Goal: Information Seeking & Learning: Learn about a topic

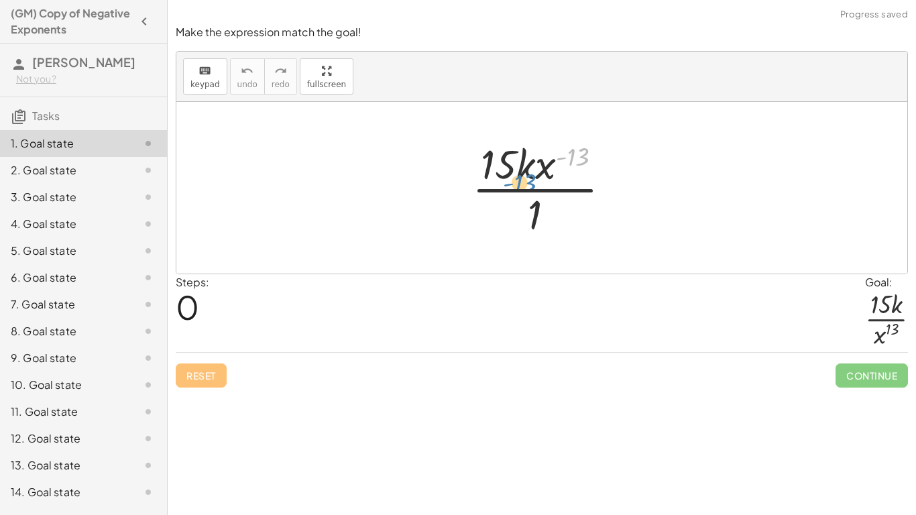
drag, startPoint x: 571, startPoint y: 158, endPoint x: 530, endPoint y: 213, distance: 68.0
click at [530, 213] on div at bounding box center [546, 187] width 163 height 103
drag, startPoint x: 538, startPoint y: 219, endPoint x: 503, endPoint y: 165, distance: 64.0
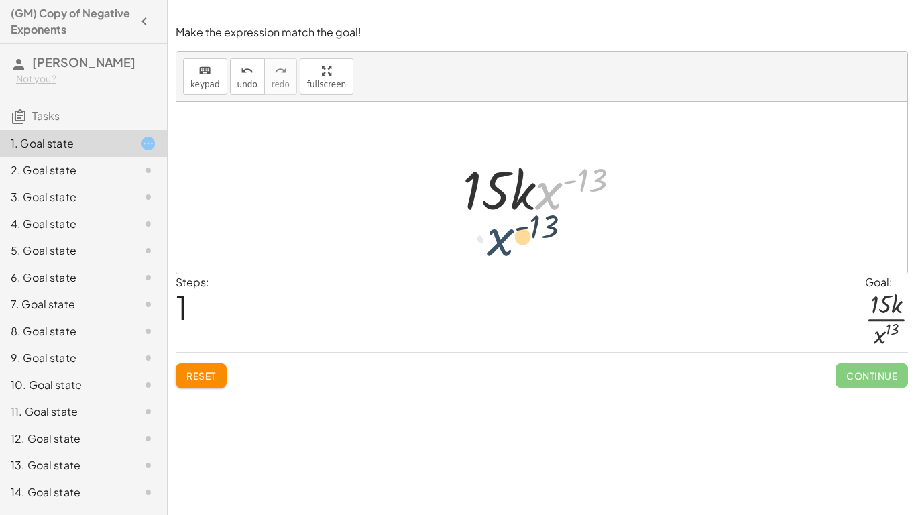
drag, startPoint x: 544, startPoint y: 198, endPoint x: 494, endPoint y: 244, distance: 68.3
click at [494, 244] on div "· 15 · k · x ( - 13 ) · 1 · x ( - 13 ) · 15 · k · x ( - 13 )" at bounding box center [541, 188] width 731 height 172
click at [198, 378] on span "Reset" at bounding box center [201, 375] width 30 height 12
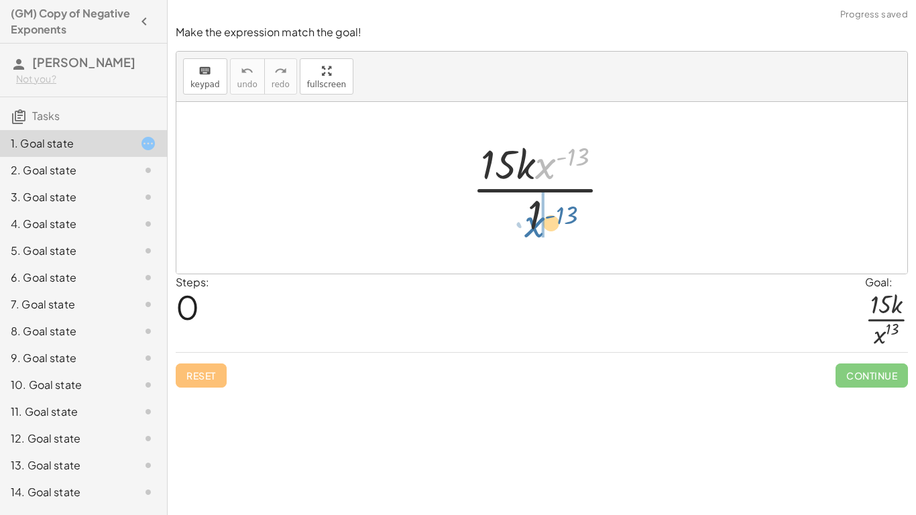
drag, startPoint x: 552, startPoint y: 160, endPoint x: 539, endPoint y: 222, distance: 63.8
click at [539, 222] on div at bounding box center [546, 187] width 163 height 103
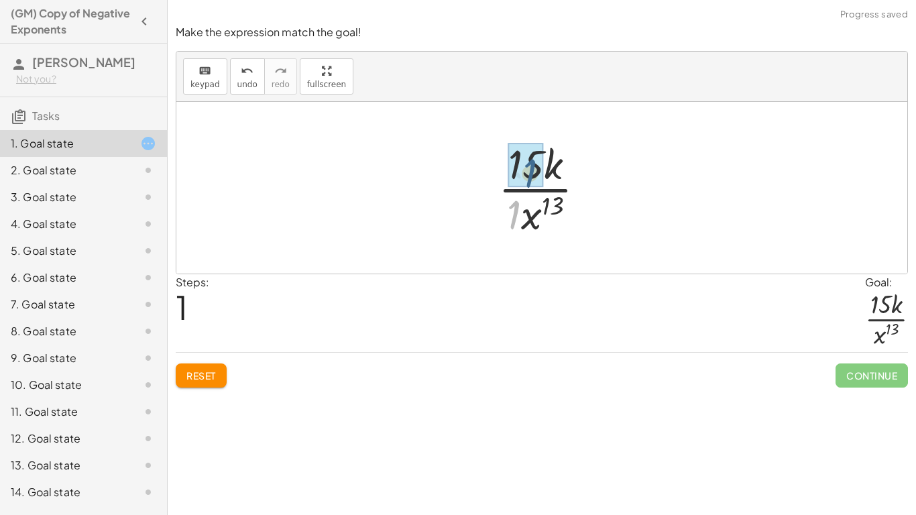
drag, startPoint x: 507, startPoint y: 221, endPoint x: 522, endPoint y: 178, distance: 45.4
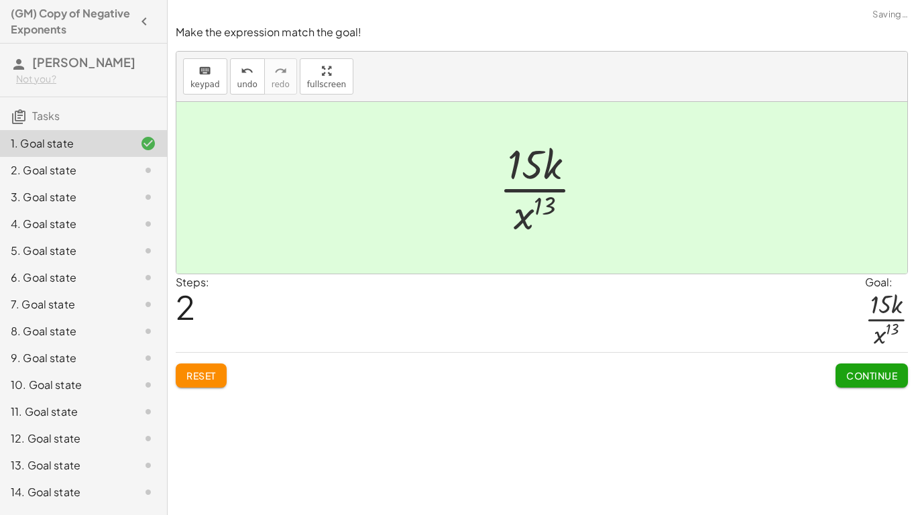
click at [875, 382] on button "Continue" at bounding box center [871, 375] width 72 height 24
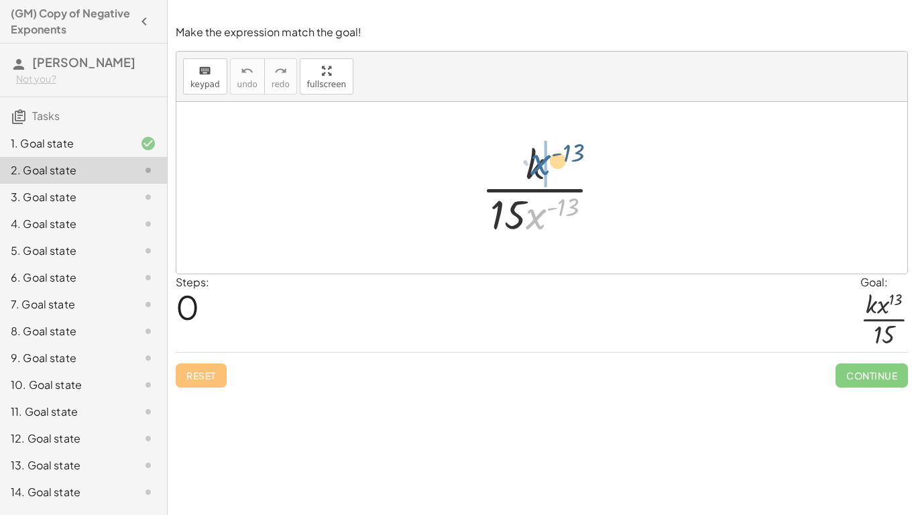
drag, startPoint x: 540, startPoint y: 215, endPoint x: 542, endPoint y: 154, distance: 61.1
click at [542, 154] on div at bounding box center [546, 187] width 143 height 103
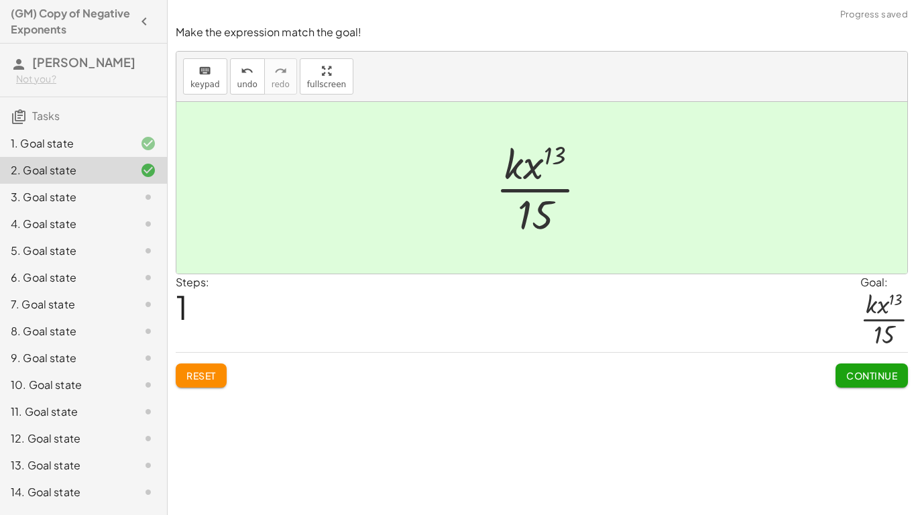
click at [885, 364] on button "Continue" at bounding box center [871, 375] width 72 height 24
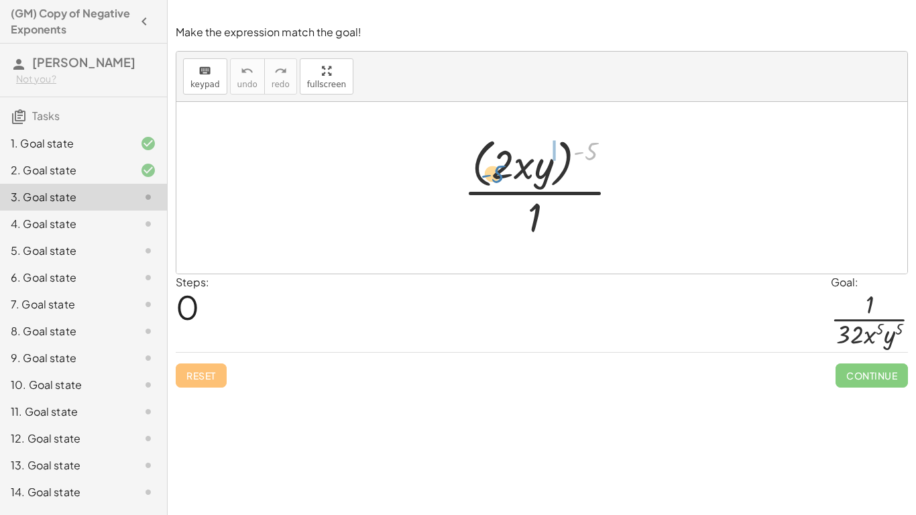
drag, startPoint x: 591, startPoint y: 147, endPoint x: 497, endPoint y: 170, distance: 96.6
click at [497, 170] on div at bounding box center [547, 187] width 180 height 109
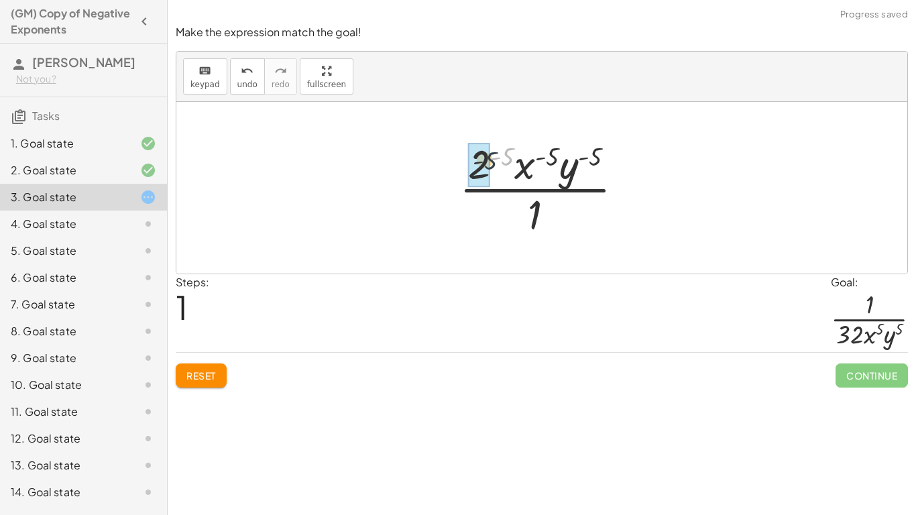
drag, startPoint x: 508, startPoint y: 150, endPoint x: 483, endPoint y: 157, distance: 25.1
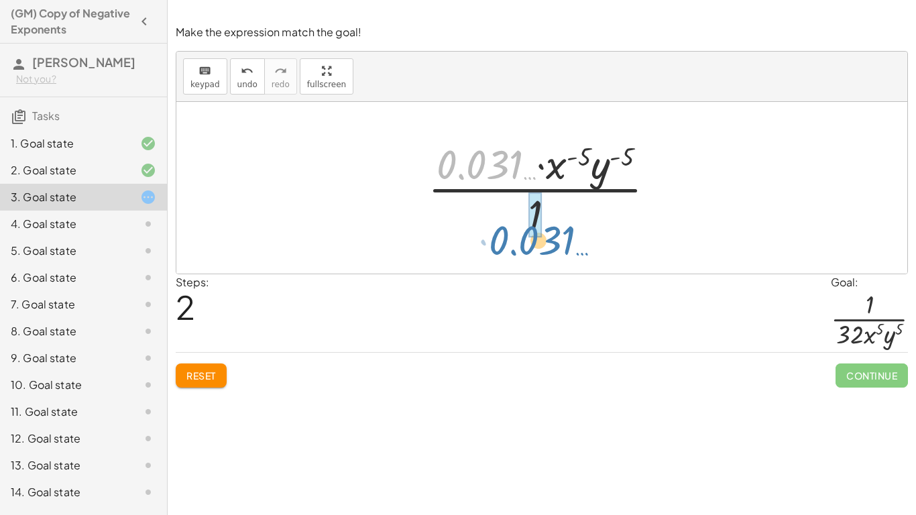
drag, startPoint x: 507, startPoint y: 158, endPoint x: 555, endPoint y: 229, distance: 85.4
click at [555, 229] on div at bounding box center [546, 187] width 251 height 103
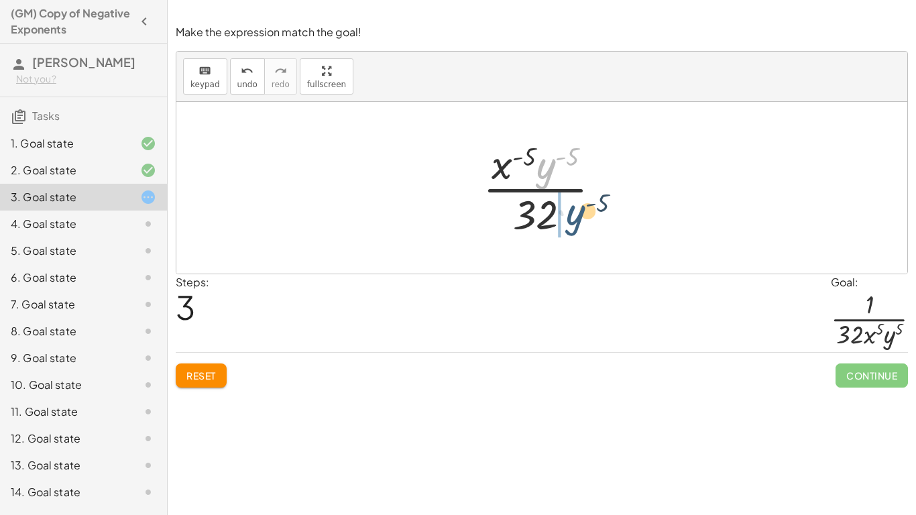
drag, startPoint x: 545, startPoint y: 170, endPoint x: 575, endPoint y: 219, distance: 57.5
click at [575, 219] on div at bounding box center [547, 187] width 142 height 103
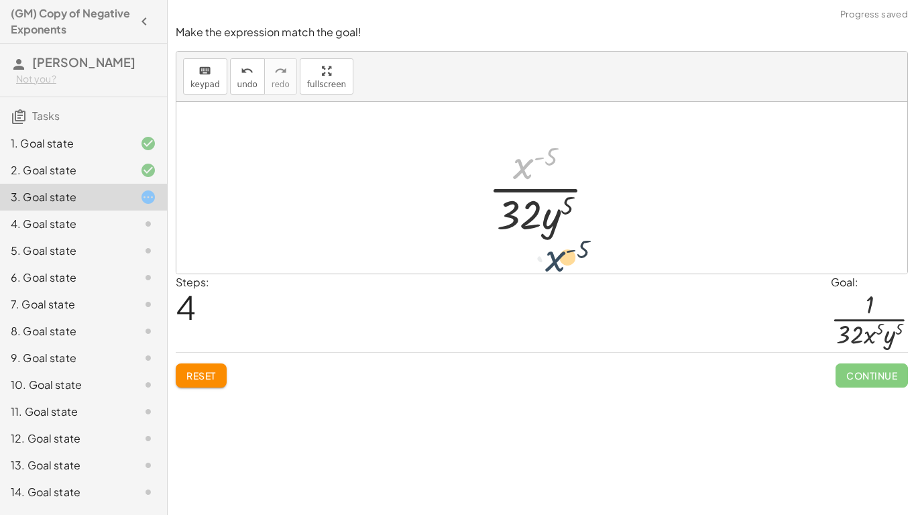
drag, startPoint x: 522, startPoint y: 164, endPoint x: 553, endPoint y: 256, distance: 97.5
click at [553, 256] on div "· ( · 2 · x · y ) ( - 5 ) · 1 · 2 ( - 5 ) · x ( - 5 ) · y ( - 5 ) · 1 · 0.031 ……" at bounding box center [541, 188] width 731 height 172
click at [553, 255] on div at bounding box center [541, 188] width 731 height 172
drag, startPoint x: 520, startPoint y: 168, endPoint x: 539, endPoint y: 217, distance: 51.8
click at [539, 217] on div at bounding box center [546, 187] width 131 height 103
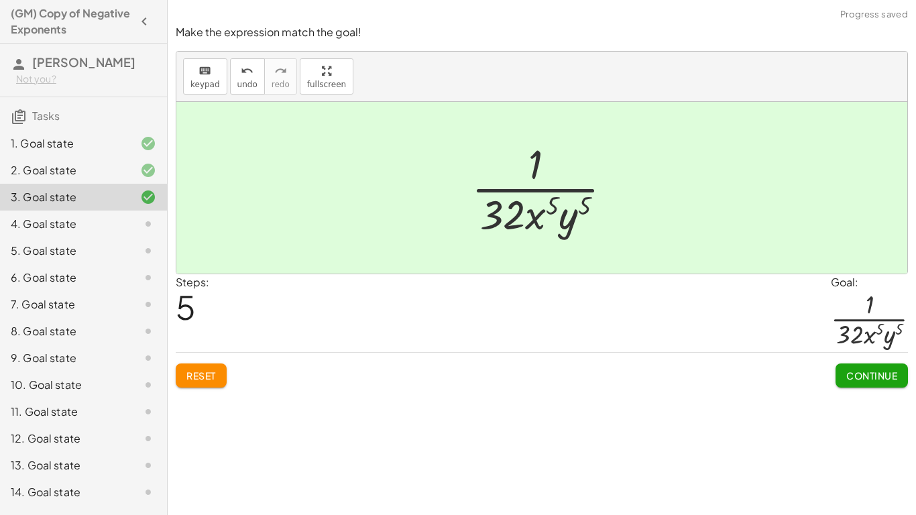
click at [862, 377] on span "Continue" at bounding box center [871, 375] width 51 height 12
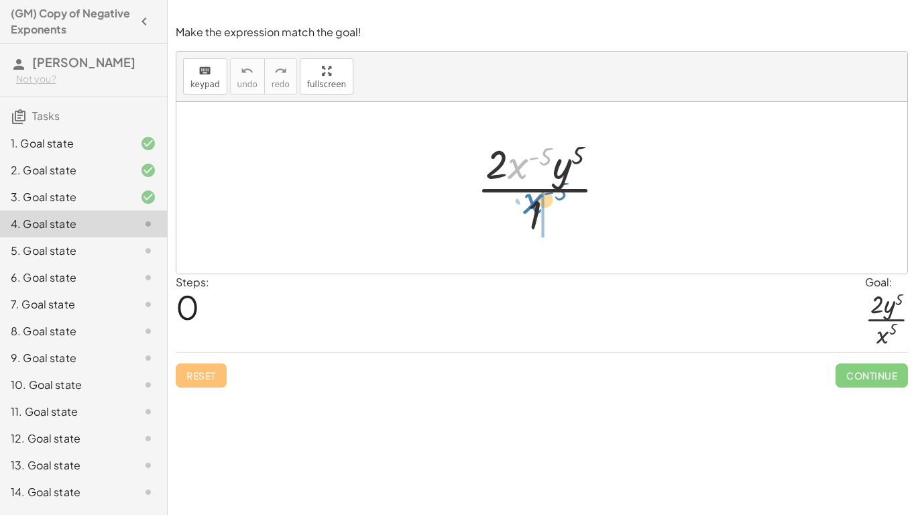
drag, startPoint x: 514, startPoint y: 160, endPoint x: 530, endPoint y: 207, distance: 49.6
click at [530, 207] on div at bounding box center [546, 187] width 153 height 103
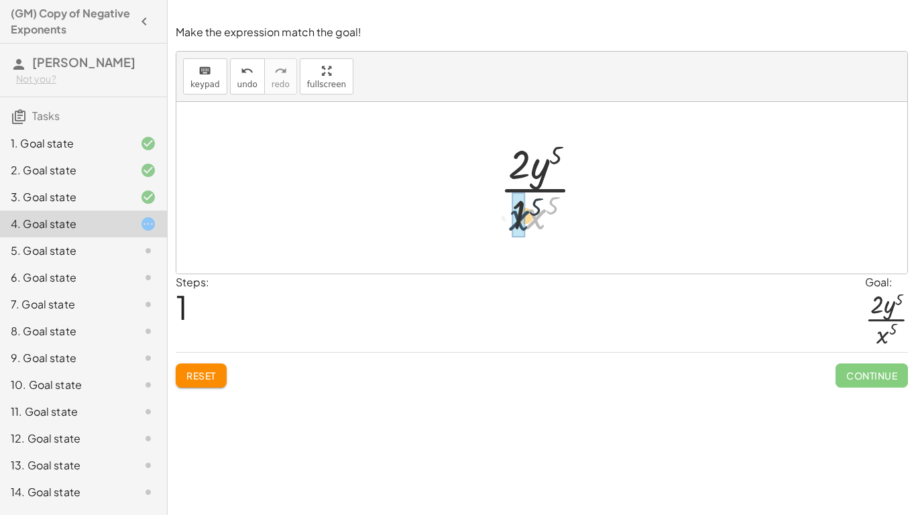
drag, startPoint x: 543, startPoint y: 210, endPoint x: 524, endPoint y: 211, distance: 18.8
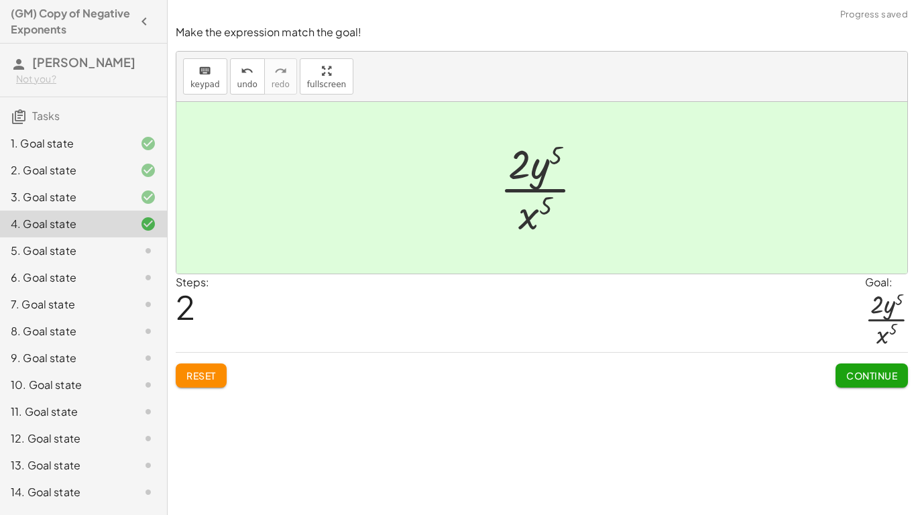
click at [857, 370] on span "Continue" at bounding box center [871, 375] width 51 height 12
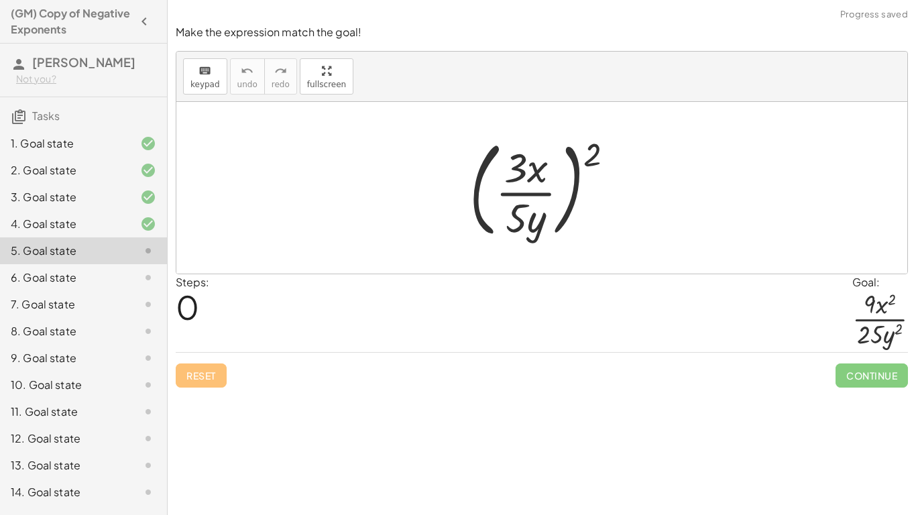
scroll to position [50, 0]
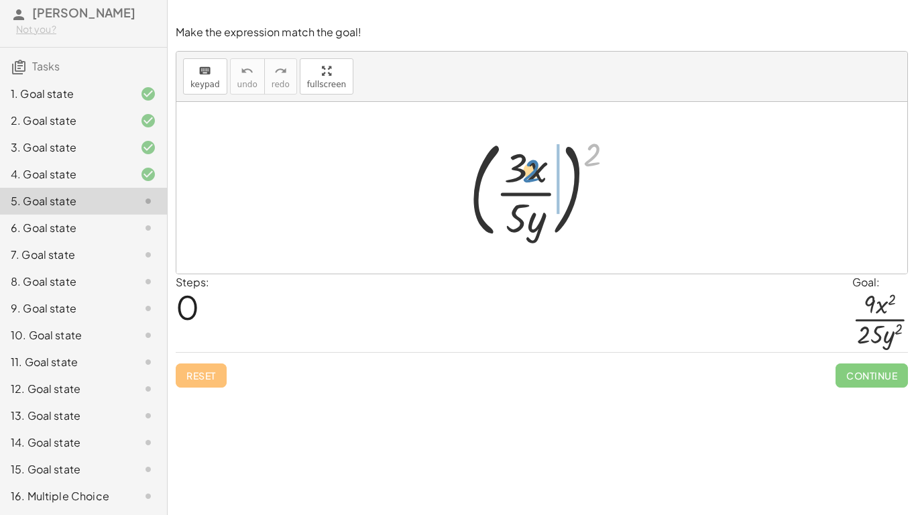
drag, startPoint x: 593, startPoint y: 160, endPoint x: 530, endPoint y: 176, distance: 64.6
click at [530, 176] on div at bounding box center [547, 187] width 169 height 111
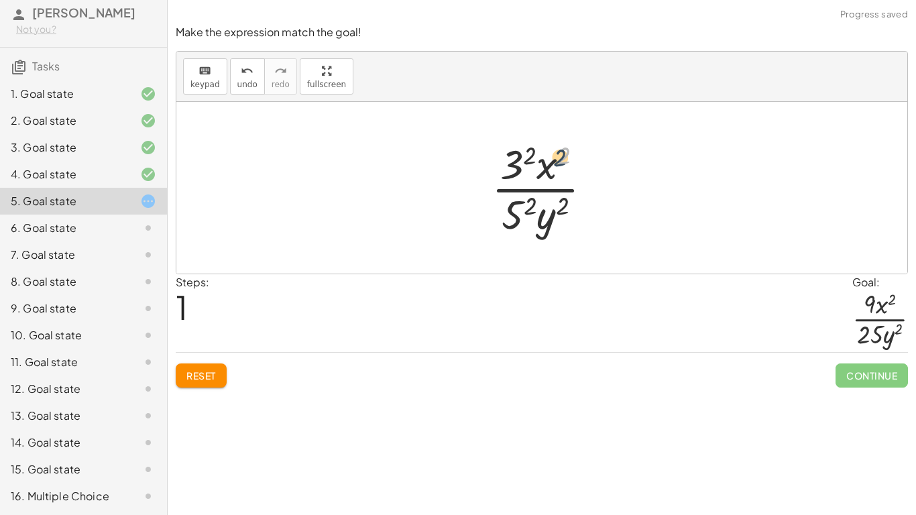
drag, startPoint x: 567, startPoint y: 154, endPoint x: 552, endPoint y: 160, distance: 15.3
click at [552, 160] on div at bounding box center [547, 187] width 125 height 103
drag, startPoint x: 532, startPoint y: 149, endPoint x: 514, endPoint y: 164, distance: 22.8
drag, startPoint x: 530, startPoint y: 207, endPoint x: 513, endPoint y: 216, distance: 19.2
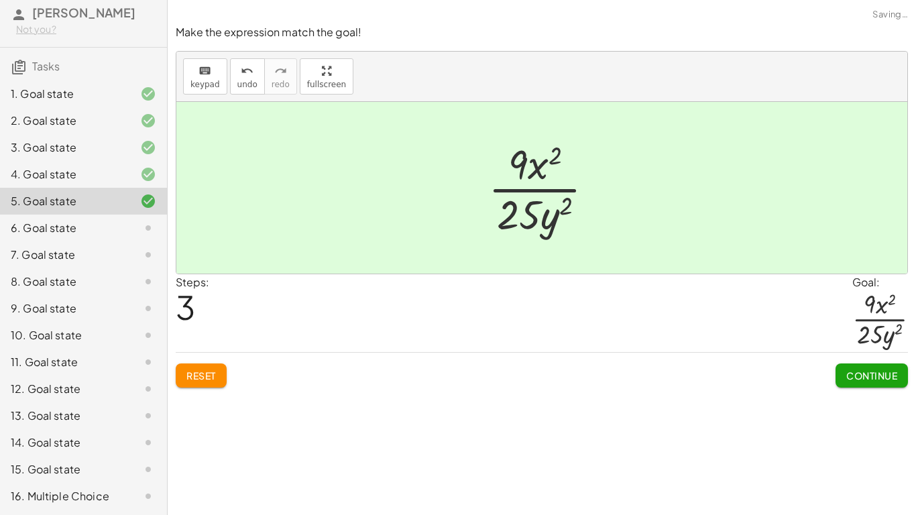
click at [886, 377] on span "Continue" at bounding box center [871, 375] width 51 height 12
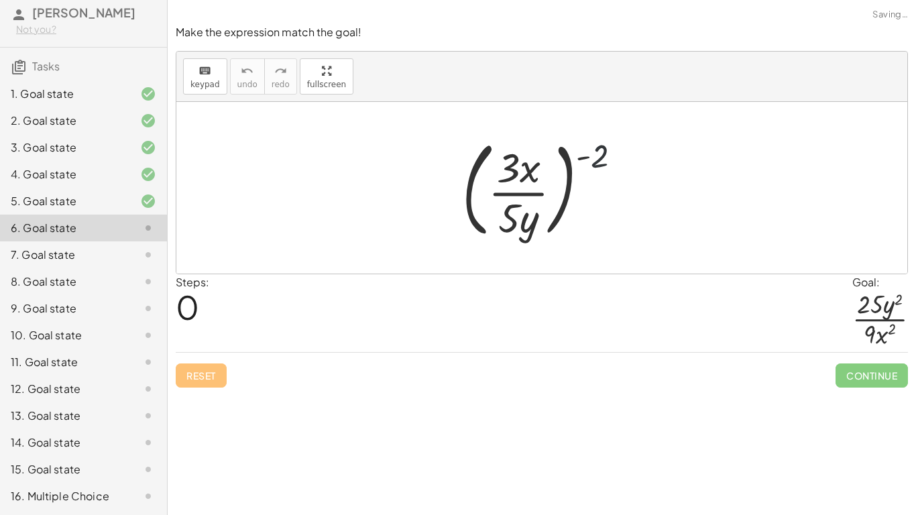
drag, startPoint x: 597, startPoint y: 156, endPoint x: 528, endPoint y: 184, distance: 74.6
click at [528, 184] on div at bounding box center [547, 187] width 184 height 111
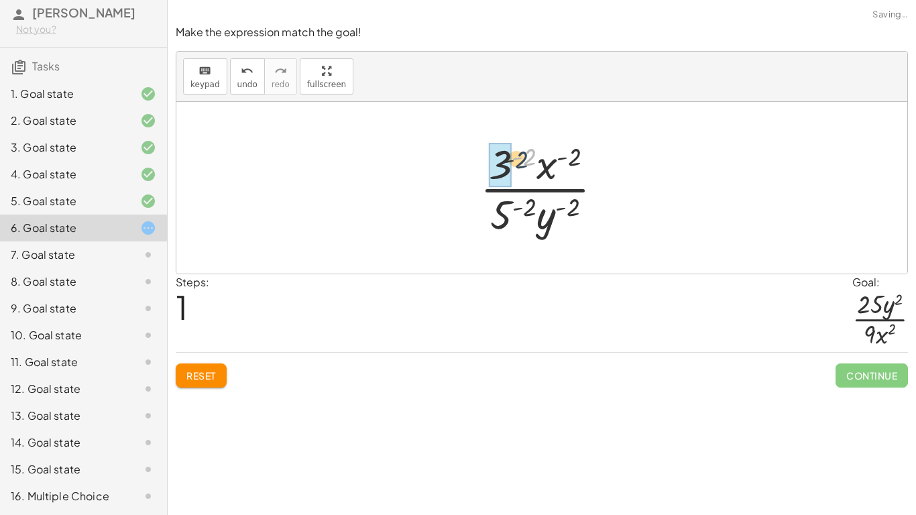
drag, startPoint x: 523, startPoint y: 159, endPoint x: 510, endPoint y: 163, distance: 13.4
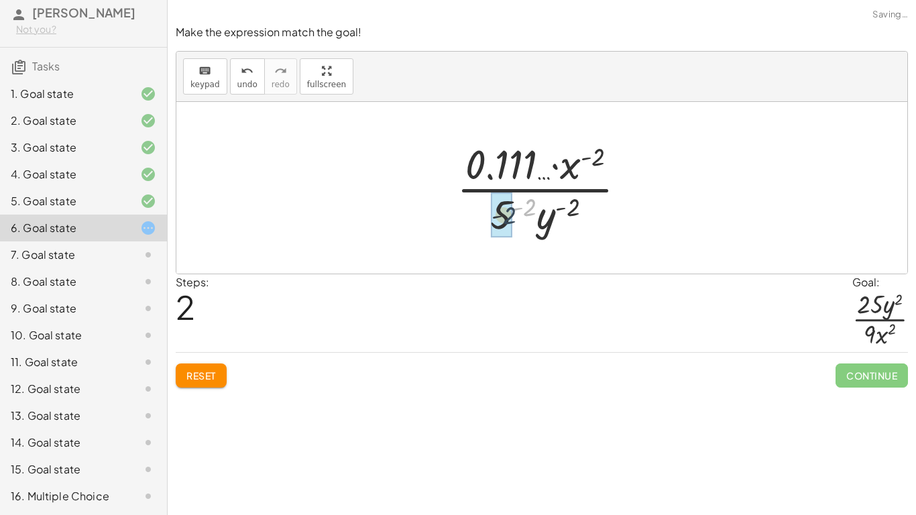
drag, startPoint x: 526, startPoint y: 209, endPoint x: 503, endPoint y: 219, distance: 24.9
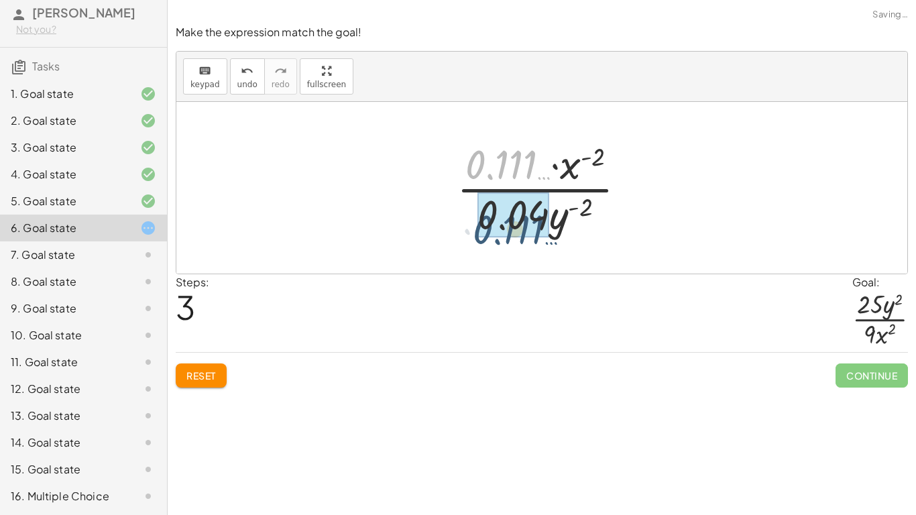
drag, startPoint x: 522, startPoint y: 159, endPoint x: 529, endPoint y: 226, distance: 67.5
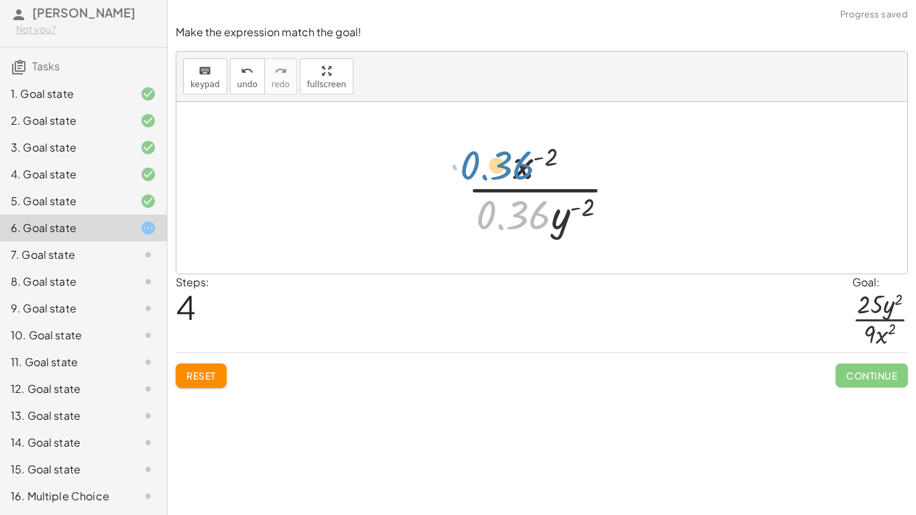
drag, startPoint x: 512, startPoint y: 214, endPoint x: 508, endPoint y: 202, distance: 12.7
click at [508, 202] on div at bounding box center [547, 187] width 172 height 103
drag, startPoint x: 582, startPoint y: 205, endPoint x: 517, endPoint y: 207, distance: 65.0
click at [517, 207] on div at bounding box center [547, 187] width 172 height 103
click at [200, 371] on span "Reset" at bounding box center [201, 375] width 30 height 12
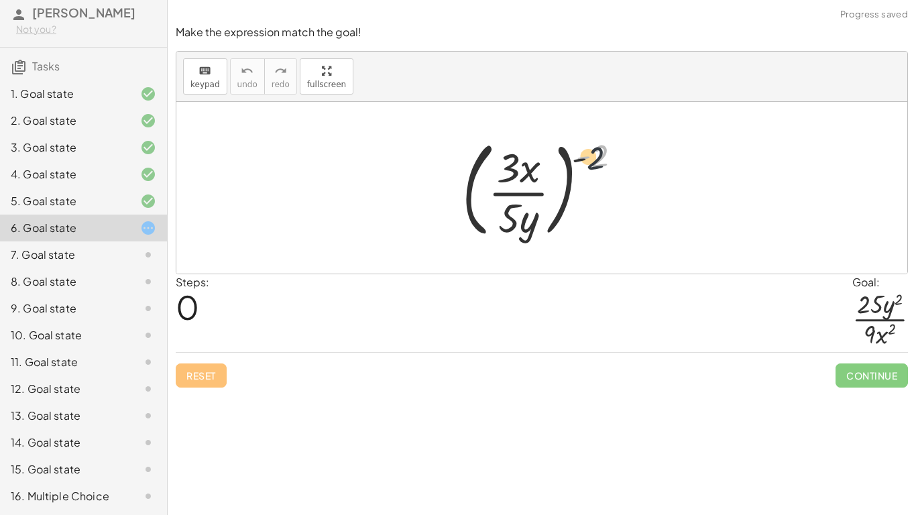
drag, startPoint x: 603, startPoint y: 154, endPoint x: 552, endPoint y: 172, distance: 53.9
click at [552, 172] on div at bounding box center [547, 187] width 184 height 111
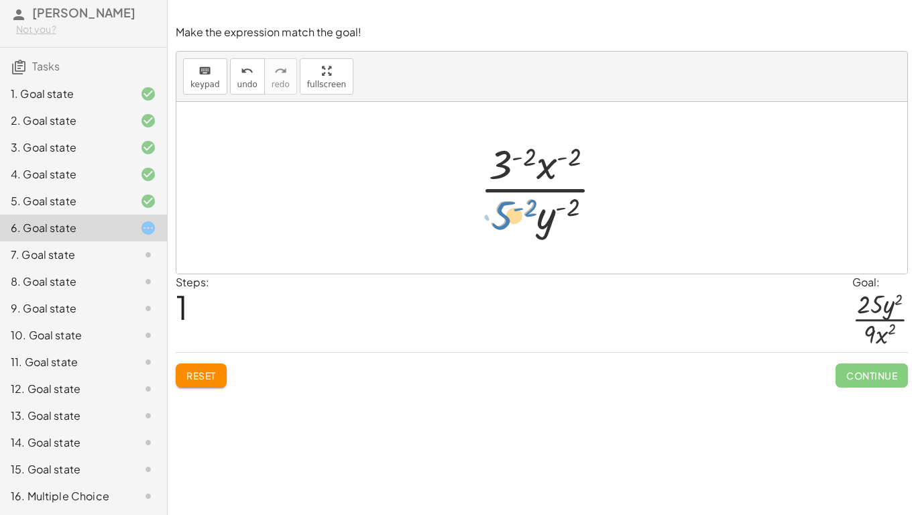
drag, startPoint x: 496, startPoint y: 205, endPoint x: 500, endPoint y: 220, distance: 15.3
click at [500, 220] on div at bounding box center [546, 187] width 147 height 103
drag, startPoint x: 528, startPoint y: 207, endPoint x: 503, endPoint y: 216, distance: 26.9
drag, startPoint x: 551, startPoint y: 217, endPoint x: 569, endPoint y: 212, distance: 18.1
click at [569, 212] on div at bounding box center [547, 187] width 170 height 103
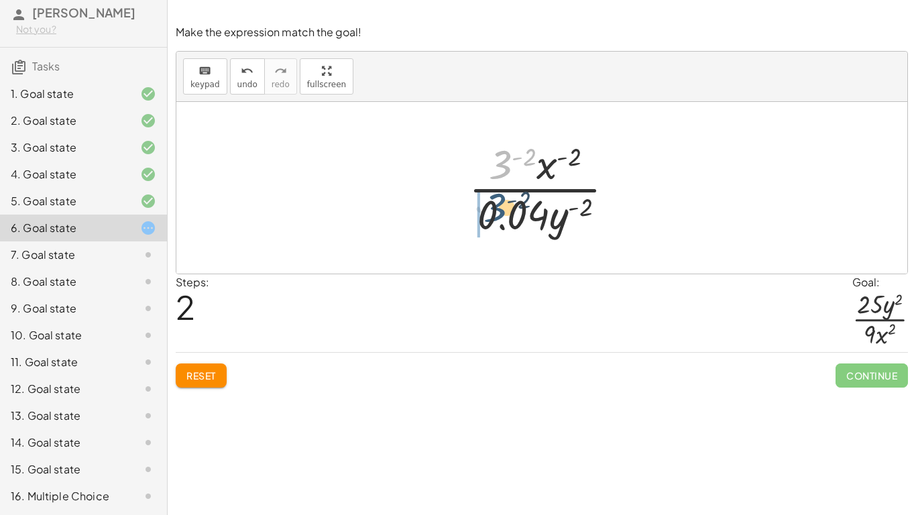
drag, startPoint x: 509, startPoint y: 162, endPoint x: 504, endPoint y: 207, distance: 44.6
click at [504, 207] on div at bounding box center [547, 187] width 170 height 103
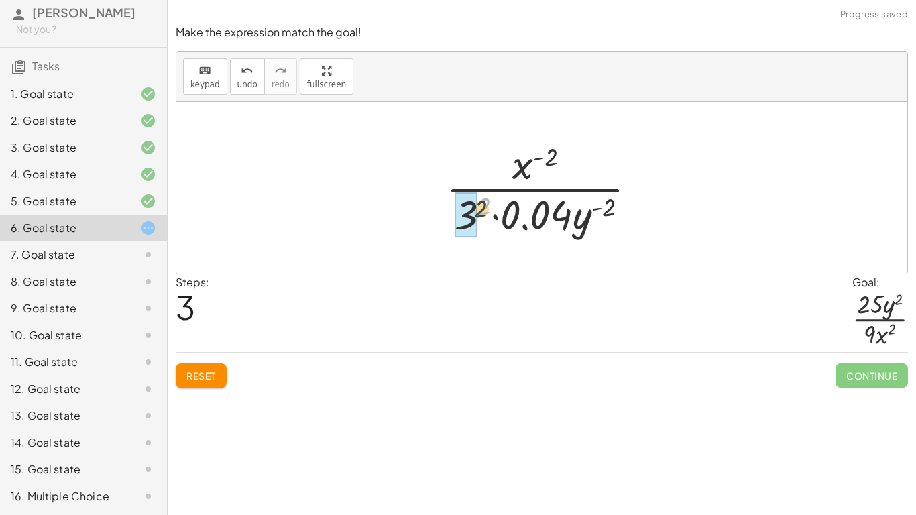
drag, startPoint x: 485, startPoint y: 207, endPoint x: 469, endPoint y: 219, distance: 21.1
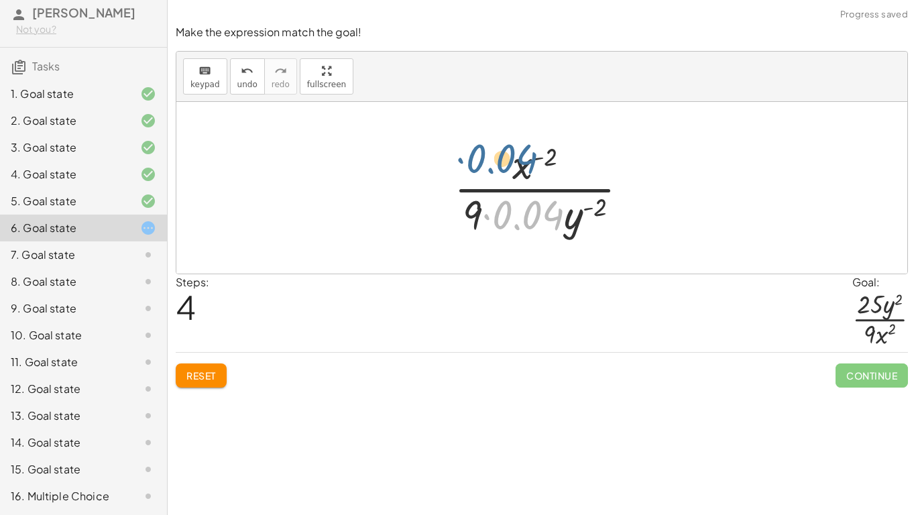
drag, startPoint x: 506, startPoint y: 217, endPoint x: 479, endPoint y: 161, distance: 62.7
click at [479, 161] on div at bounding box center [546, 187] width 198 height 103
drag, startPoint x: 530, startPoint y: 233, endPoint x: 504, endPoint y: 175, distance: 63.3
click at [504, 175] on div at bounding box center [546, 187] width 198 height 103
click at [208, 379] on span "Reset" at bounding box center [201, 375] width 30 height 12
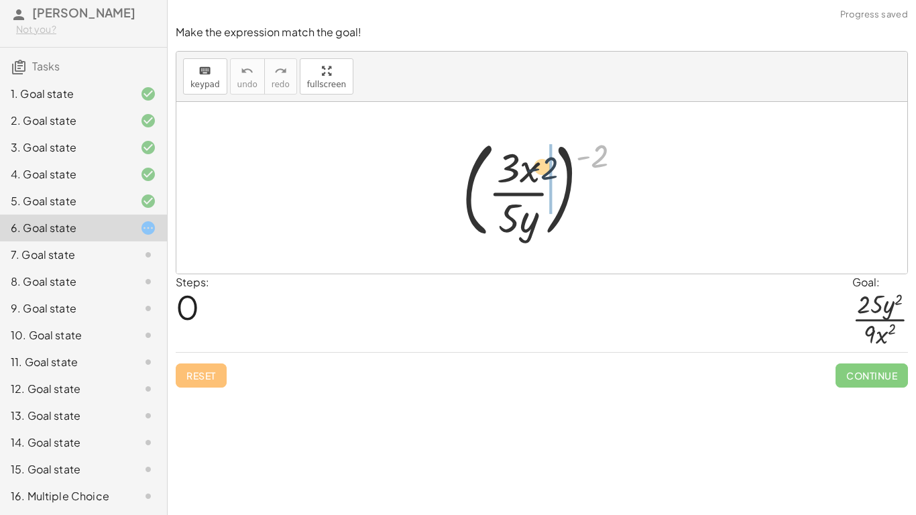
drag, startPoint x: 600, startPoint y: 158, endPoint x: 528, endPoint y: 176, distance: 74.6
click at [528, 176] on div at bounding box center [547, 187] width 184 height 111
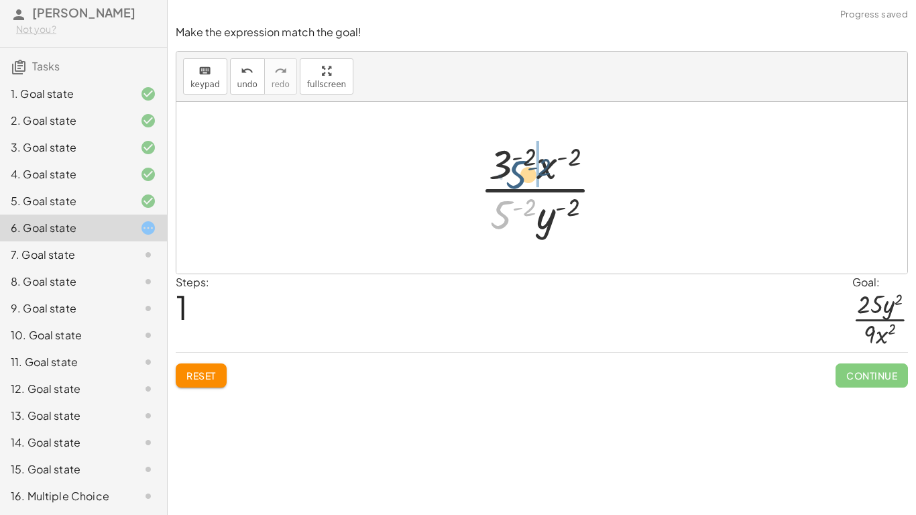
drag, startPoint x: 500, startPoint y: 219, endPoint x: 512, endPoint y: 178, distance: 42.5
click at [512, 178] on div at bounding box center [546, 187] width 147 height 103
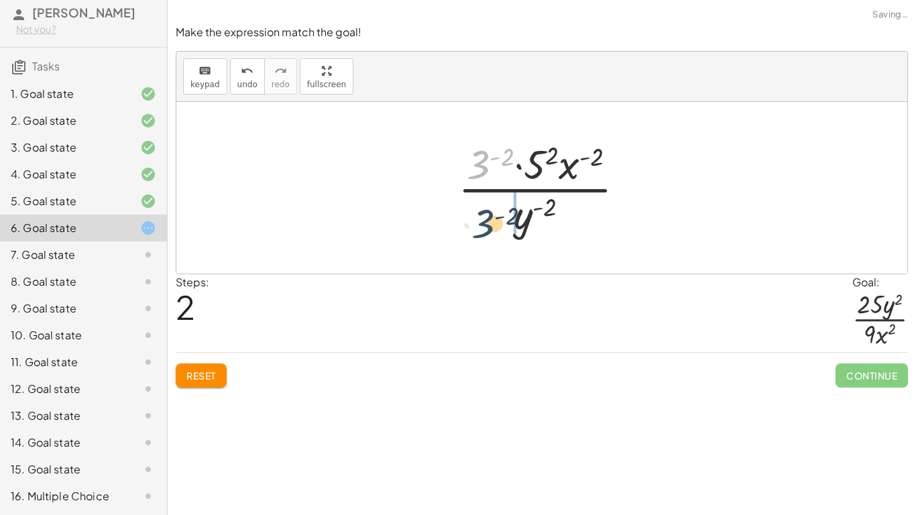
drag, startPoint x: 483, startPoint y: 162, endPoint x: 487, endPoint y: 224, distance: 61.9
click at [487, 224] on div at bounding box center [546, 187] width 191 height 103
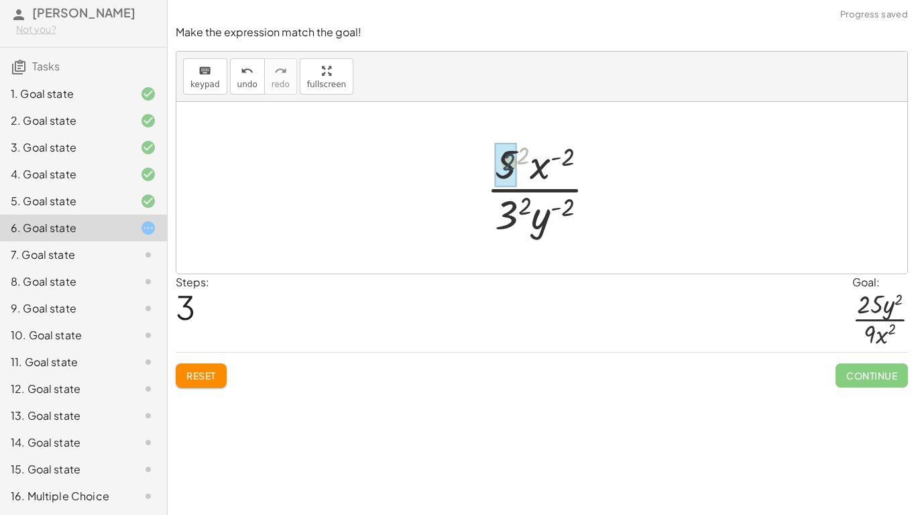
drag, startPoint x: 523, startPoint y: 156, endPoint x: 507, endPoint y: 164, distance: 17.7
drag, startPoint x: 526, startPoint y: 202, endPoint x: 512, endPoint y: 211, distance: 17.1
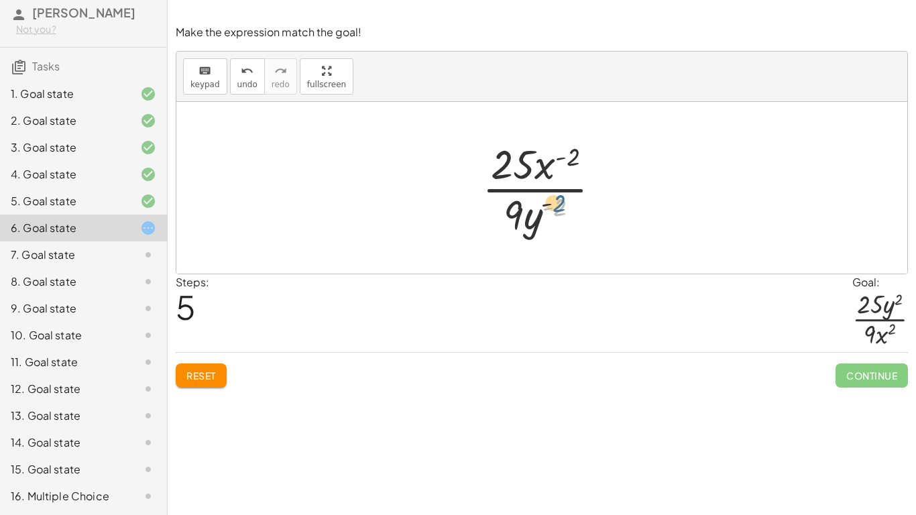
drag, startPoint x: 564, startPoint y: 210, endPoint x: 561, endPoint y: 203, distance: 7.5
click at [561, 203] on div at bounding box center [546, 187] width 143 height 103
drag, startPoint x: 533, startPoint y: 223, endPoint x: 554, endPoint y: 165, distance: 61.3
click at [554, 165] on div at bounding box center [546, 187] width 143 height 103
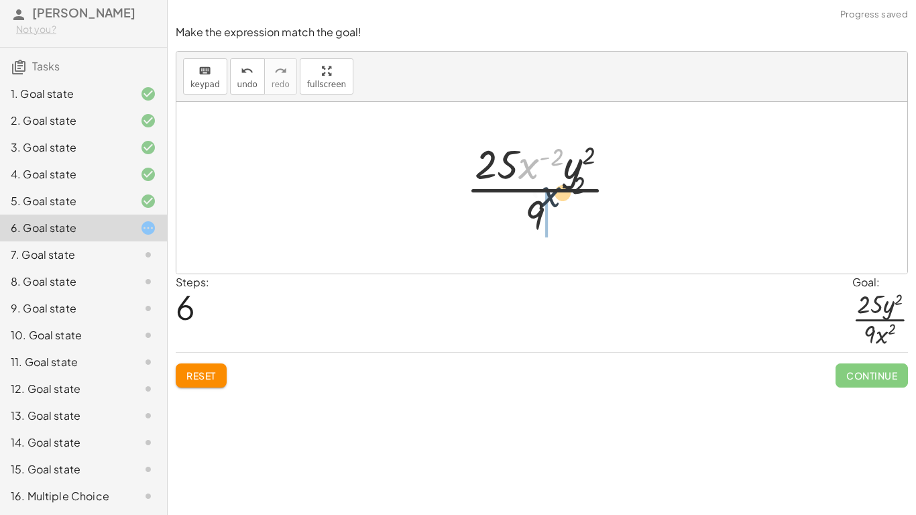
drag, startPoint x: 530, startPoint y: 168, endPoint x: 559, endPoint y: 207, distance: 48.4
click at [559, 207] on div at bounding box center [546, 187] width 175 height 103
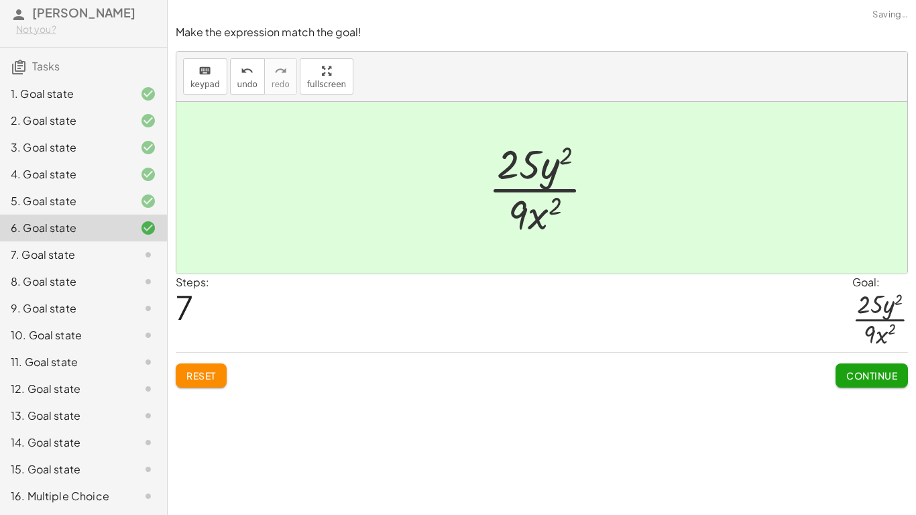
click at [848, 371] on span "Continue" at bounding box center [871, 375] width 51 height 12
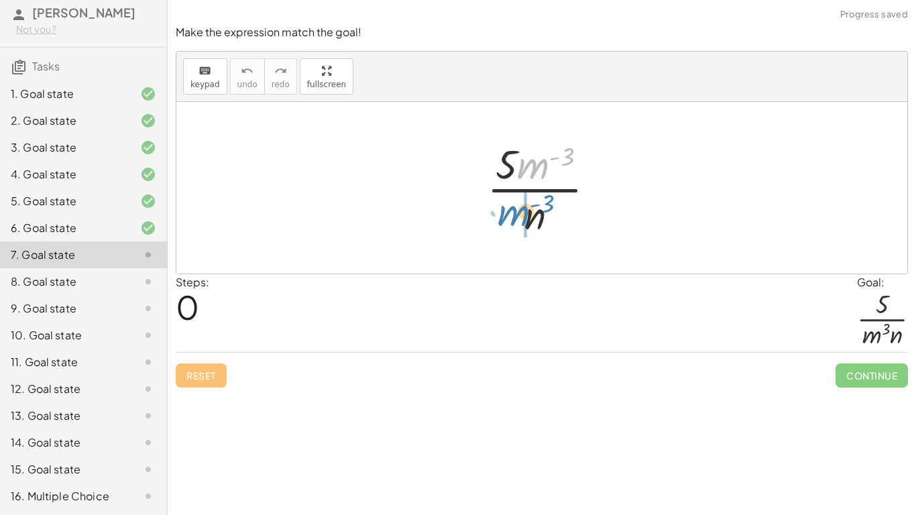
drag, startPoint x: 530, startPoint y: 168, endPoint x: 506, endPoint y: 215, distance: 53.1
click at [506, 215] on div at bounding box center [546, 187] width 133 height 103
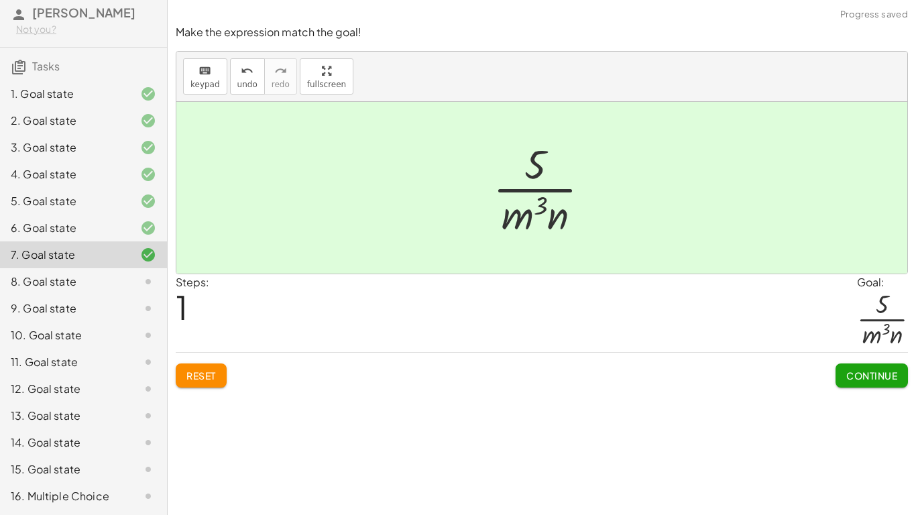
click at [843, 373] on button "Continue" at bounding box center [871, 375] width 72 height 24
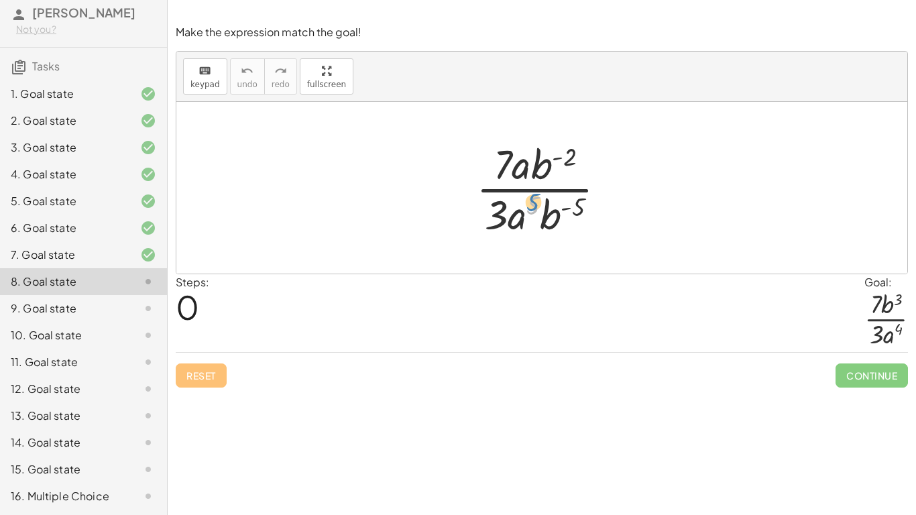
click at [538, 196] on div at bounding box center [546, 187] width 154 height 103
drag, startPoint x: 524, startPoint y: 165, endPoint x: 530, endPoint y: 202, distance: 38.0
drag, startPoint x: 579, startPoint y: 208, endPoint x: 560, endPoint y: 183, distance: 31.5
click at [560, 183] on div at bounding box center [546, 187] width 155 height 103
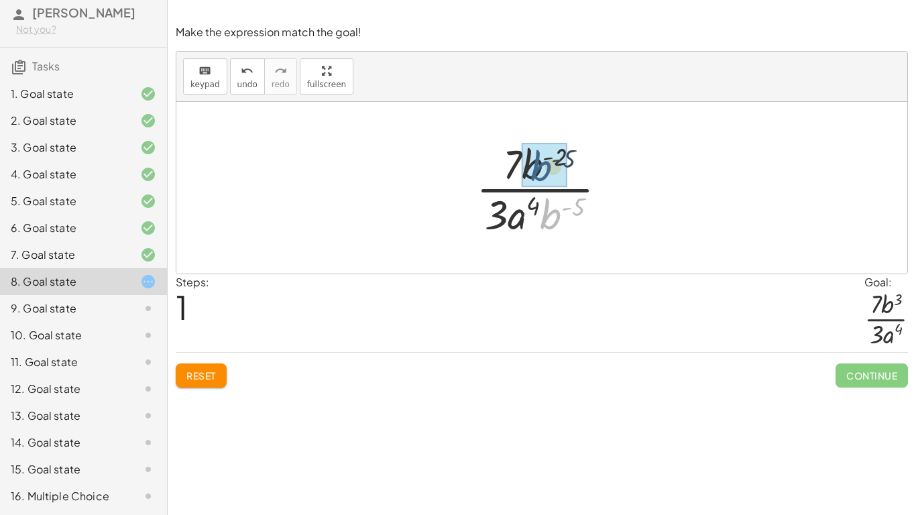
drag, startPoint x: 548, startPoint y: 227, endPoint x: 536, endPoint y: 176, distance: 53.0
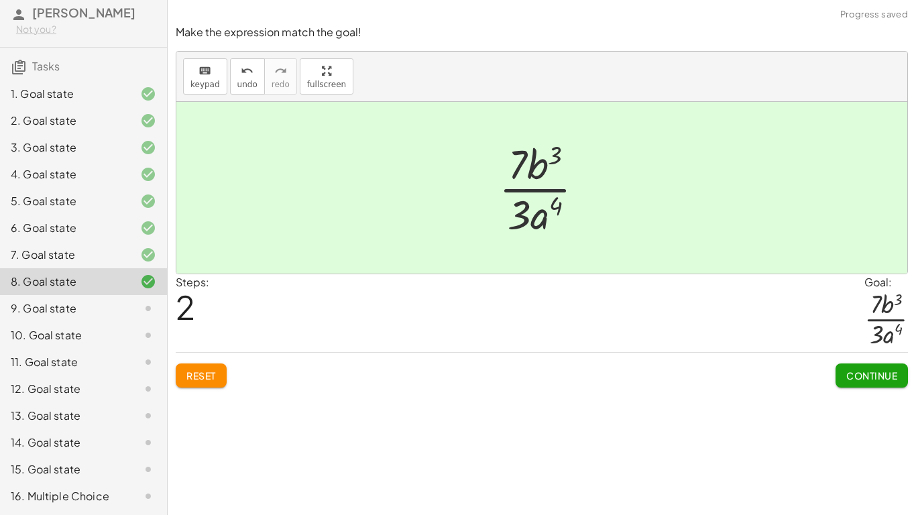
click at [882, 375] on span "Continue" at bounding box center [871, 375] width 51 height 12
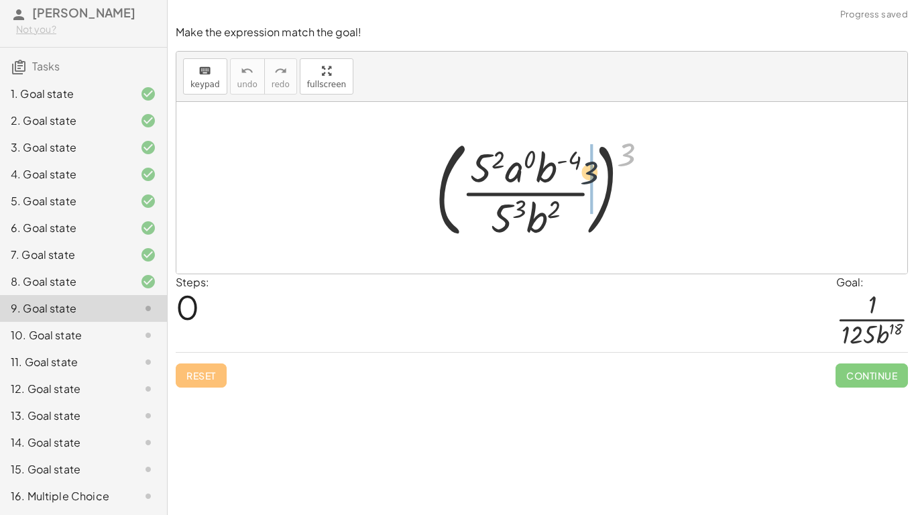
drag, startPoint x: 634, startPoint y: 147, endPoint x: 590, endPoint y: 168, distance: 48.6
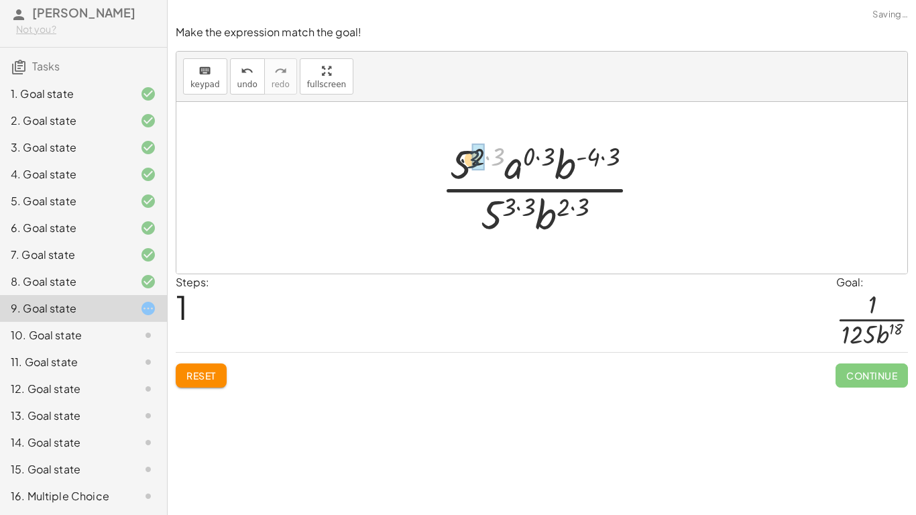
drag, startPoint x: 502, startPoint y: 155, endPoint x: 478, endPoint y: 157, distance: 24.2
drag, startPoint x: 485, startPoint y: 154, endPoint x: 468, endPoint y: 158, distance: 17.2
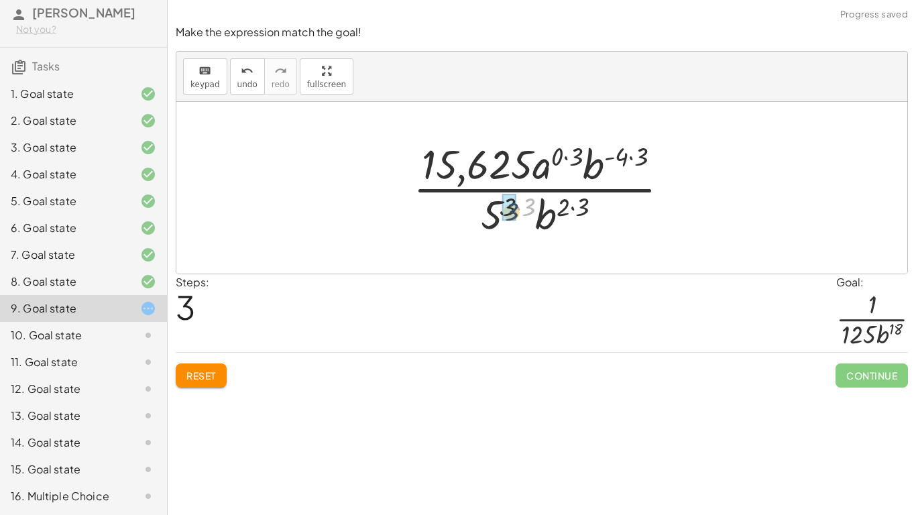
drag, startPoint x: 524, startPoint y: 204, endPoint x: 510, endPoint y: 209, distance: 15.3
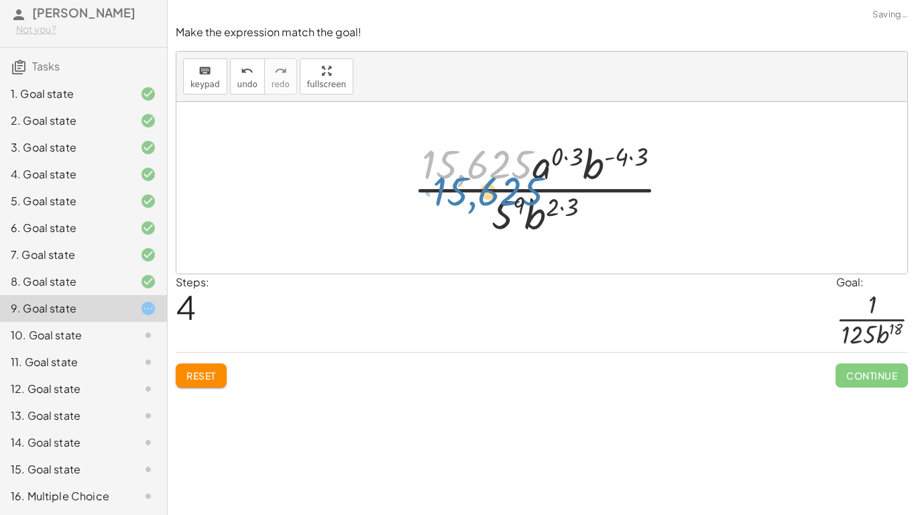
drag, startPoint x: 451, startPoint y: 175, endPoint x: 452, endPoint y: 190, distance: 15.4
click at [452, 190] on div at bounding box center [546, 187] width 280 height 103
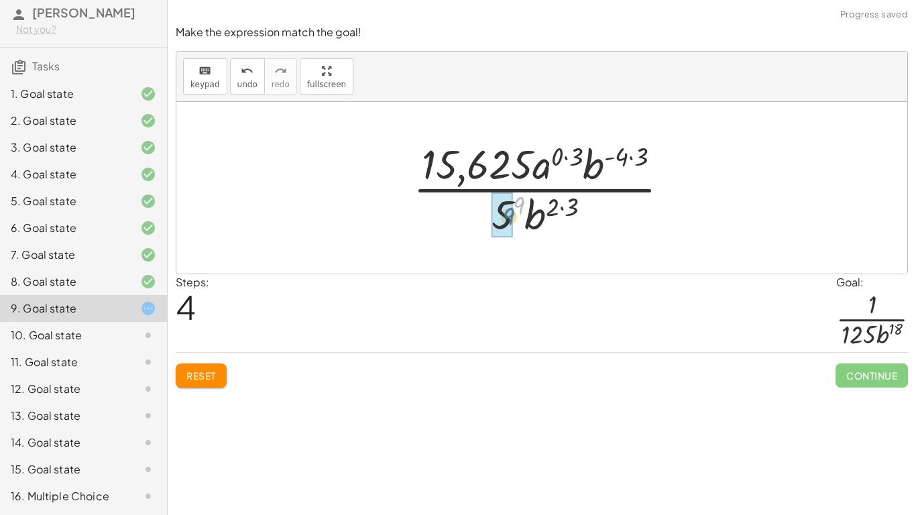
drag, startPoint x: 513, startPoint y: 204, endPoint x: 502, endPoint y: 216, distance: 16.6
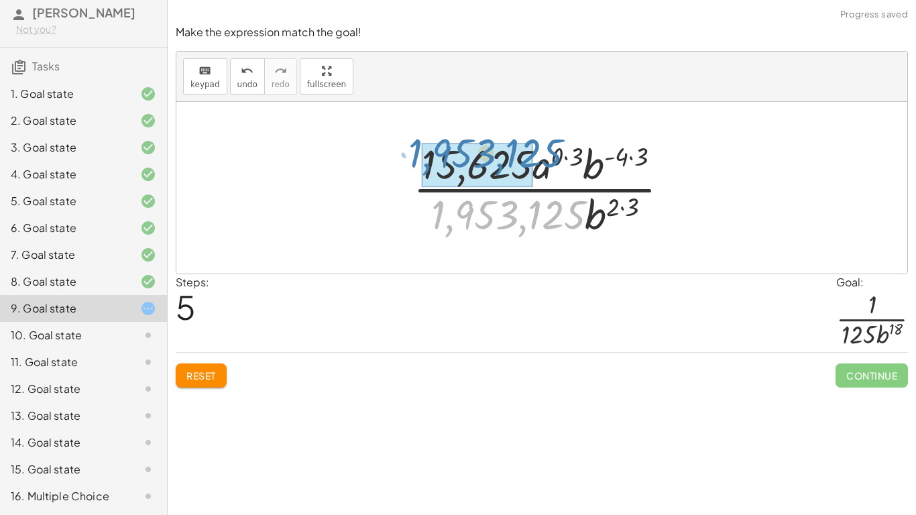
drag, startPoint x: 471, startPoint y: 216, endPoint x: 449, endPoint y: 157, distance: 62.8
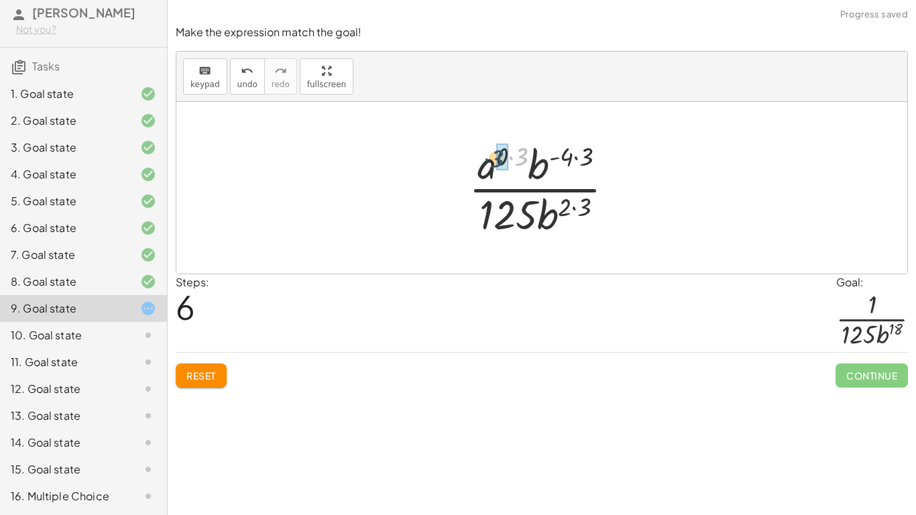
drag, startPoint x: 516, startPoint y: 162, endPoint x: 493, endPoint y: 162, distance: 23.5
click at [493, 162] on div at bounding box center [547, 187] width 170 height 103
drag, startPoint x: 512, startPoint y: 153, endPoint x: 500, endPoint y: 167, distance: 18.5
drag, startPoint x: 573, startPoint y: 153, endPoint x: 550, endPoint y: 154, distance: 22.1
drag, startPoint x: 585, startPoint y: 207, endPoint x: 564, endPoint y: 209, distance: 21.6
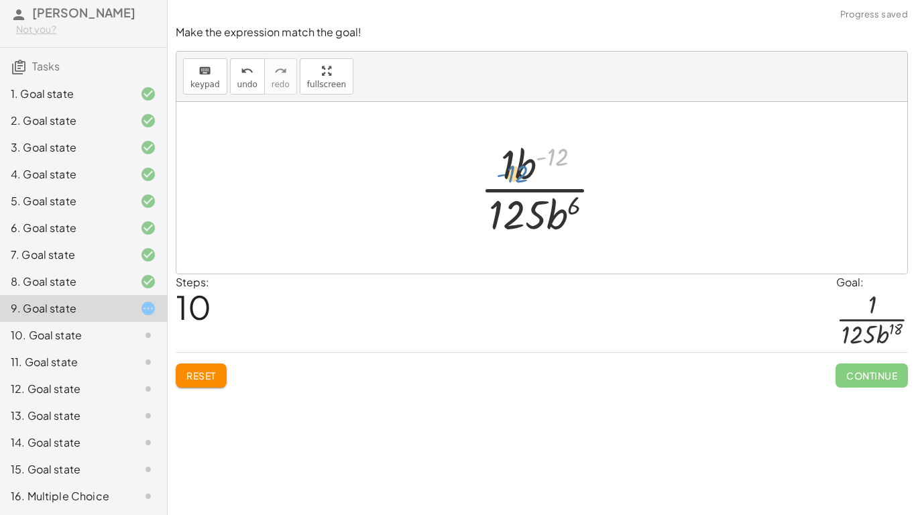
drag, startPoint x: 559, startPoint y: 158, endPoint x: 518, endPoint y: 174, distance: 44.6
click at [518, 174] on div at bounding box center [546, 187] width 146 height 103
drag, startPoint x: 546, startPoint y: 158, endPoint x: 534, endPoint y: 158, distance: 12.8
click at [534, 158] on div at bounding box center [546, 187] width 146 height 103
drag, startPoint x: 526, startPoint y: 162, endPoint x: 528, endPoint y: 170, distance: 8.8
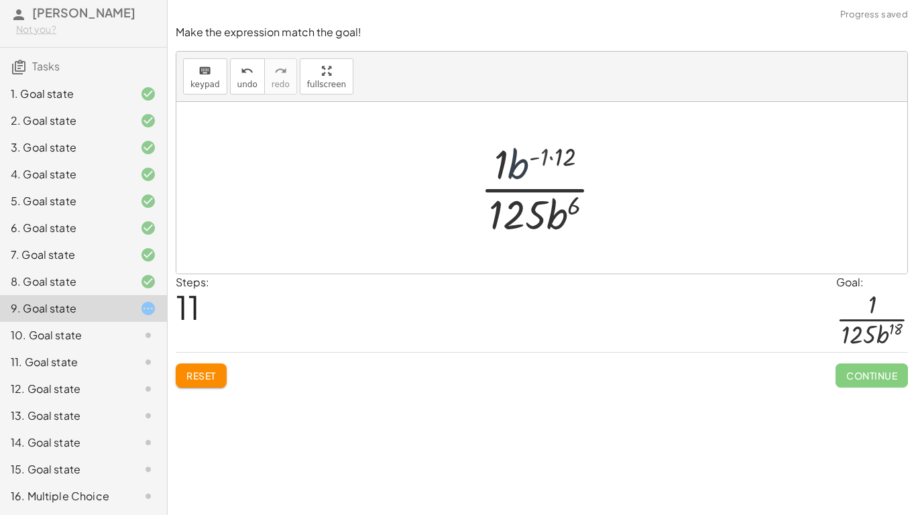
click at [528, 170] on div at bounding box center [546, 187] width 146 height 103
drag, startPoint x: 528, startPoint y: 170, endPoint x: 558, endPoint y: 219, distance: 57.5
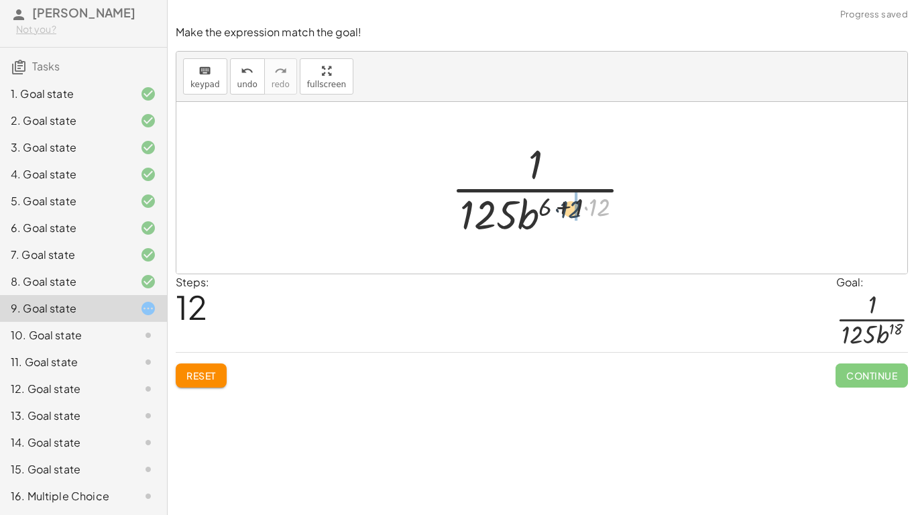
drag, startPoint x: 590, startPoint y: 206, endPoint x: 552, endPoint y: 209, distance: 37.6
click at [552, 209] on div at bounding box center [547, 187] width 204 height 103
drag, startPoint x: 587, startPoint y: 200, endPoint x: 546, endPoint y: 204, distance: 41.1
drag, startPoint x: 607, startPoint y: 202, endPoint x: 552, endPoint y: 203, distance: 55.0
drag, startPoint x: 600, startPoint y: 202, endPoint x: 577, endPoint y: 200, distance: 23.0
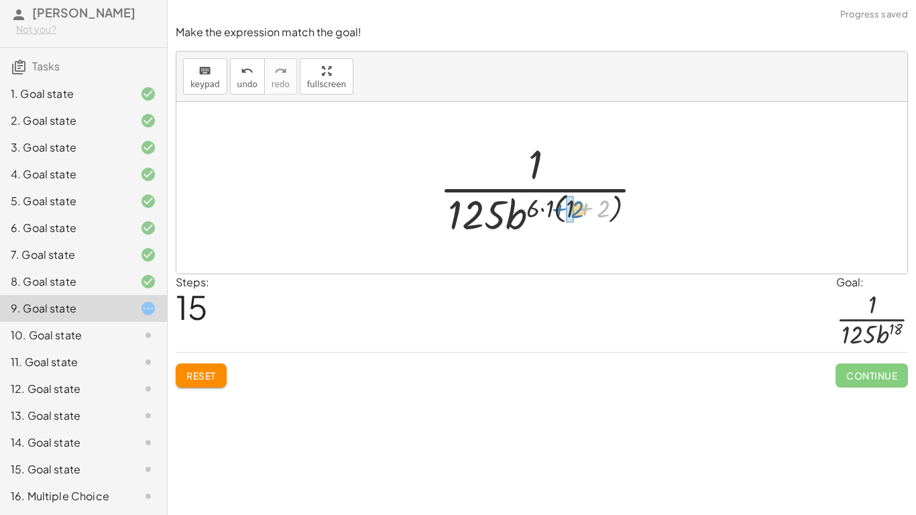
click at [577, 200] on div at bounding box center [546, 187] width 229 height 103
drag, startPoint x: 536, startPoint y: 203, endPoint x: 556, endPoint y: 203, distance: 19.4
click at [556, 203] on div at bounding box center [546, 187] width 229 height 103
drag, startPoint x: 537, startPoint y: 207, endPoint x: 569, endPoint y: 203, distance: 32.4
click at [569, 203] on div at bounding box center [547, 187] width 215 height 103
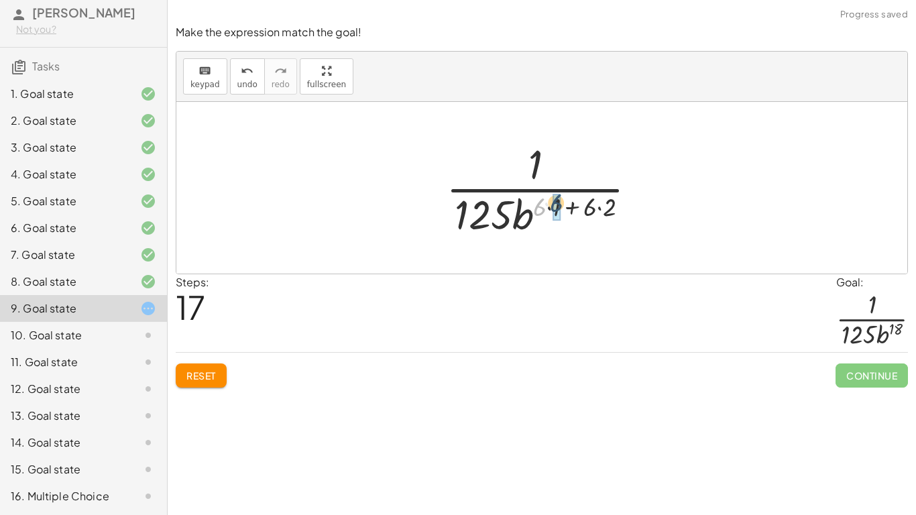
drag, startPoint x: 541, startPoint y: 208, endPoint x: 558, endPoint y: 204, distance: 17.9
drag, startPoint x: 579, startPoint y: 205, endPoint x: 597, endPoint y: 206, distance: 18.8
drag, startPoint x: 594, startPoint y: 207, endPoint x: 556, endPoint y: 209, distance: 37.6
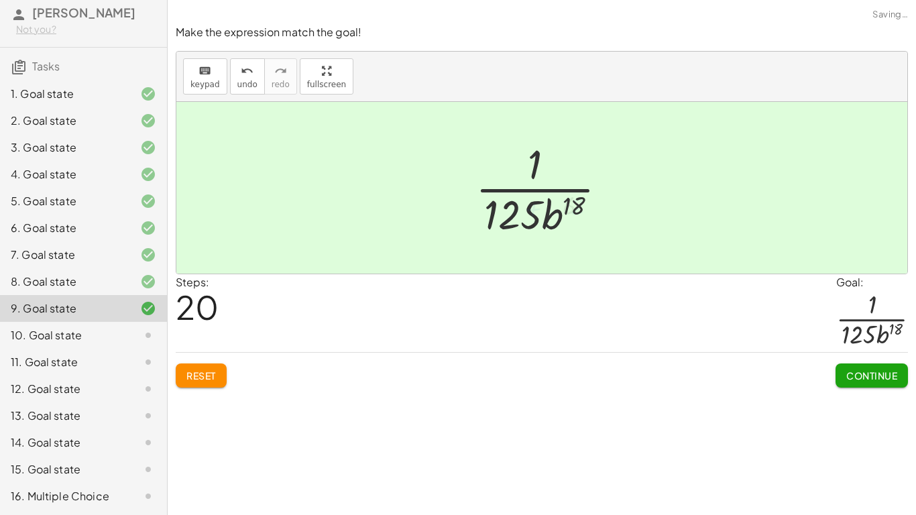
click at [860, 377] on span "Continue" at bounding box center [871, 375] width 51 height 12
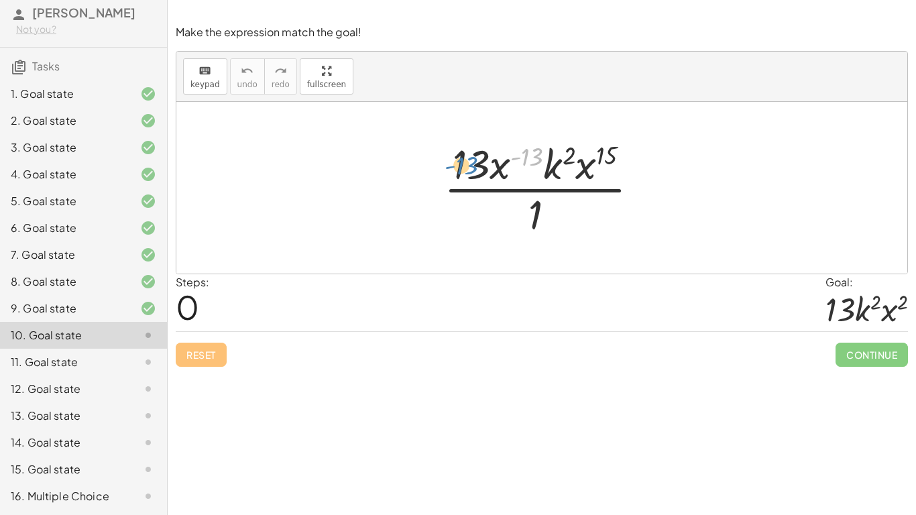
drag, startPoint x: 529, startPoint y: 150, endPoint x: 498, endPoint y: 150, distance: 30.8
click at [498, 150] on div at bounding box center [546, 187] width 219 height 103
drag, startPoint x: 499, startPoint y: 162, endPoint x: 571, endPoint y: 166, distance: 71.8
click at [571, 166] on div at bounding box center [546, 187] width 219 height 103
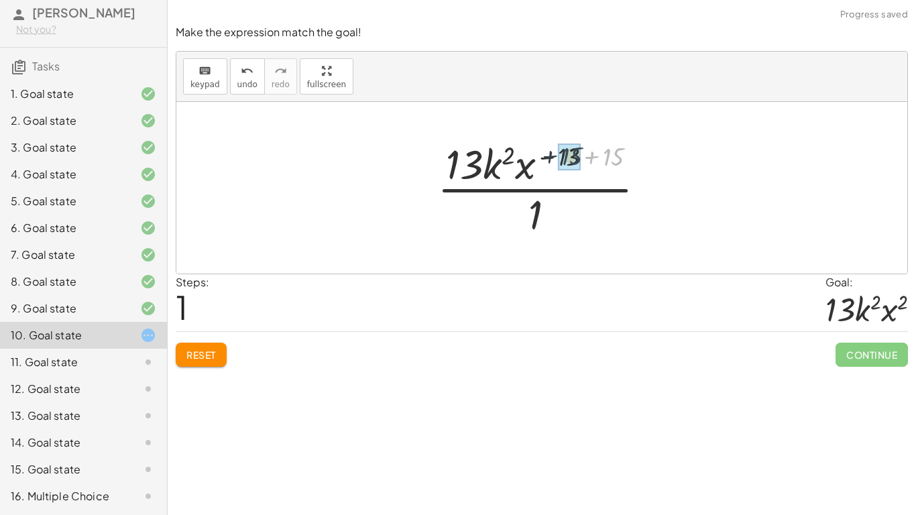
drag, startPoint x: 605, startPoint y: 156, endPoint x: 560, endPoint y: 155, distance: 44.9
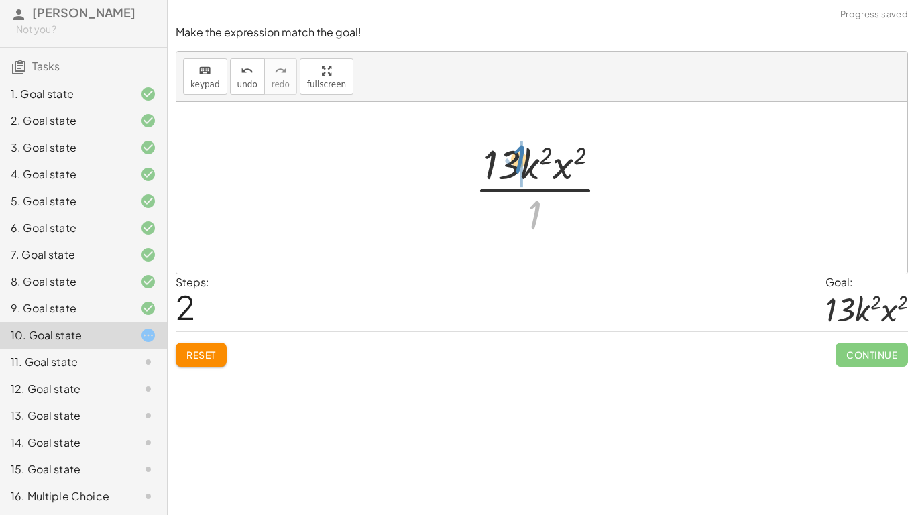
drag, startPoint x: 537, startPoint y: 211, endPoint x: 520, endPoint y: 156, distance: 57.5
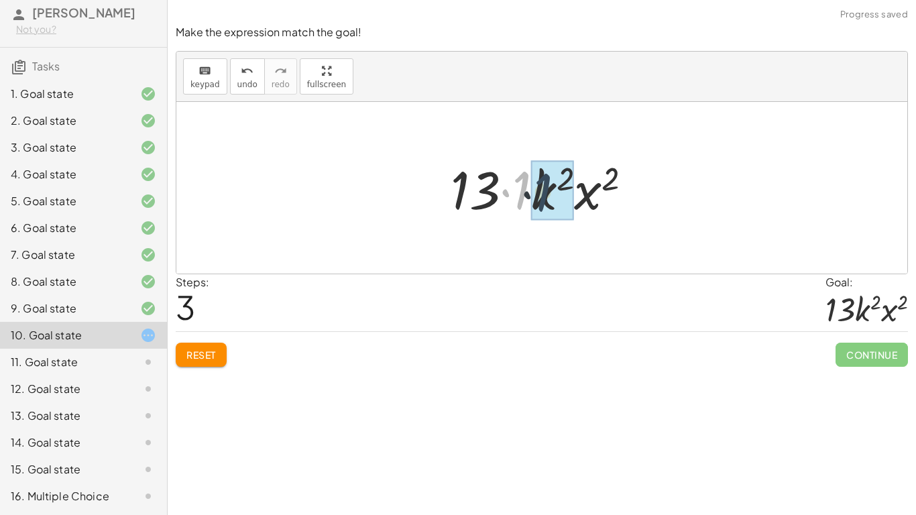
drag, startPoint x: 522, startPoint y: 187, endPoint x: 545, endPoint y: 190, distance: 23.0
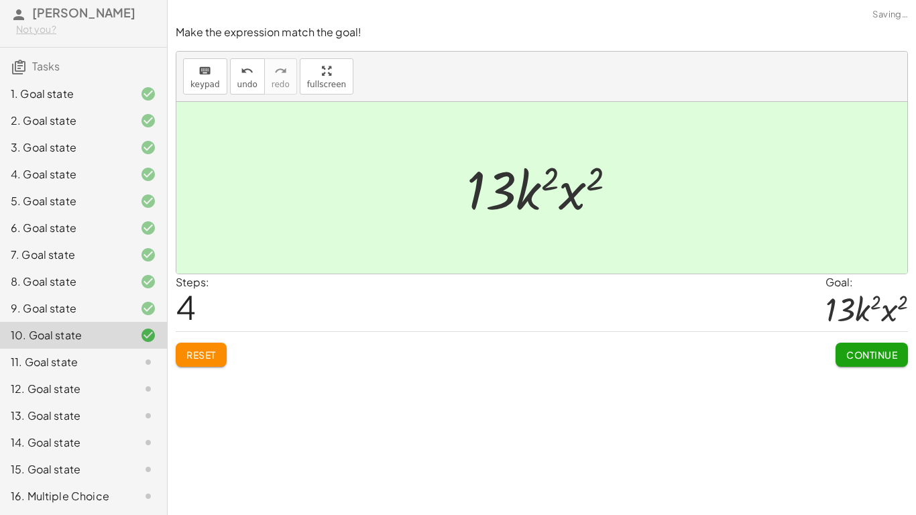
click at [860, 352] on span "Continue" at bounding box center [871, 355] width 51 height 12
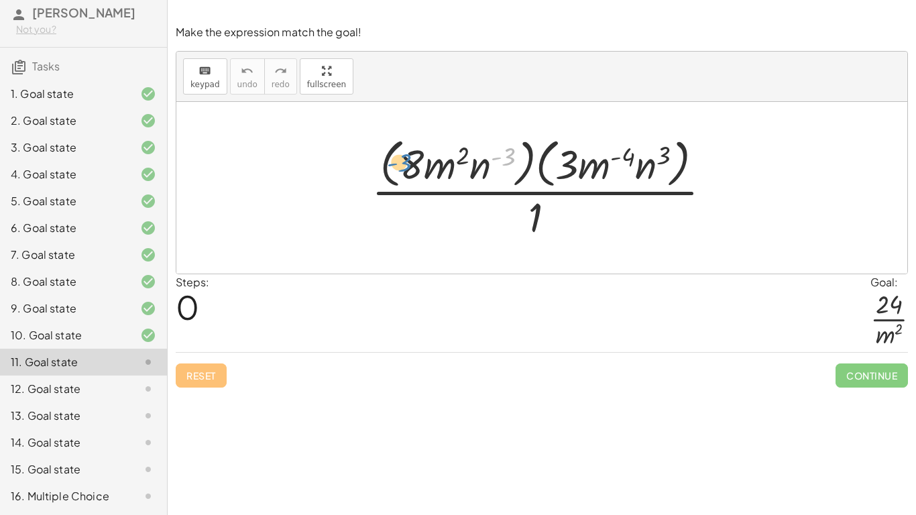
drag, startPoint x: 499, startPoint y: 148, endPoint x: 403, endPoint y: 154, distance: 96.7
click at [403, 154] on div at bounding box center [547, 187] width 364 height 109
drag, startPoint x: 545, startPoint y: 207, endPoint x: 546, endPoint y: 159, distance: 48.3
click at [546, 159] on div at bounding box center [547, 187] width 364 height 109
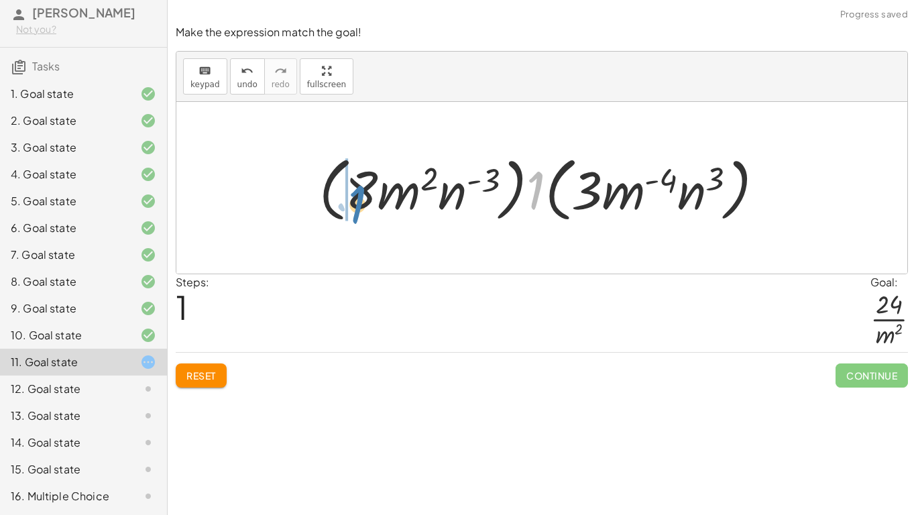
drag, startPoint x: 535, startPoint y: 175, endPoint x: 365, endPoint y: 188, distance: 170.8
click at [365, 188] on div at bounding box center [546, 188] width 469 height 77
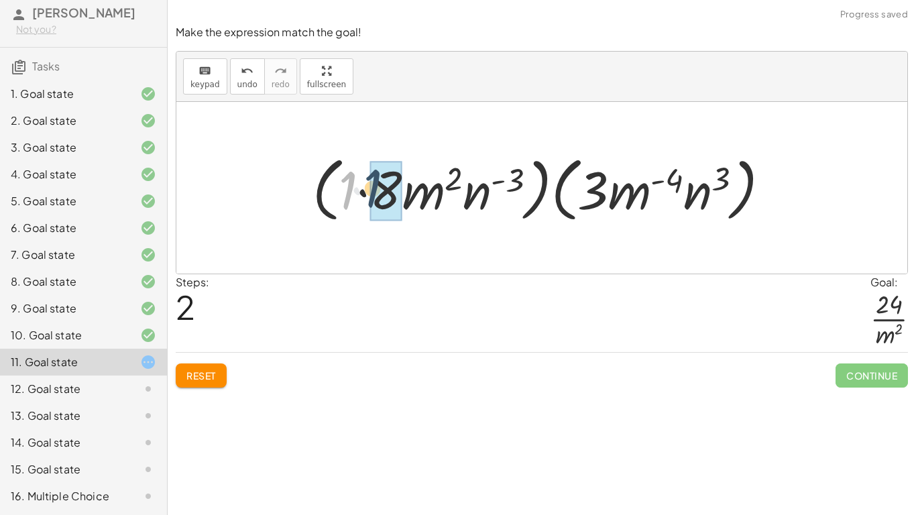
drag, startPoint x: 349, startPoint y: 189, endPoint x: 382, endPoint y: 187, distance: 33.6
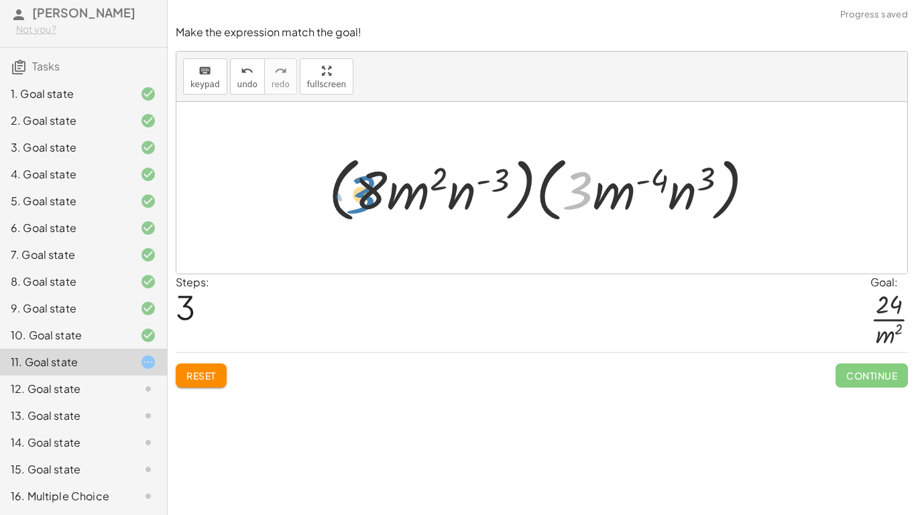
drag, startPoint x: 571, startPoint y: 182, endPoint x: 359, endPoint y: 184, distance: 212.6
click at [359, 184] on div at bounding box center [547, 188] width 450 height 77
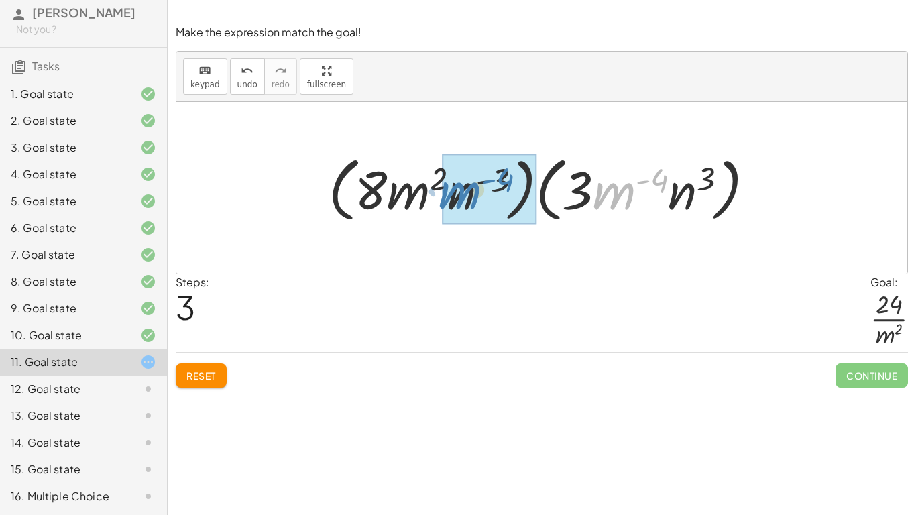
drag, startPoint x: 615, startPoint y: 184, endPoint x: 465, endPoint y: 183, distance: 150.9
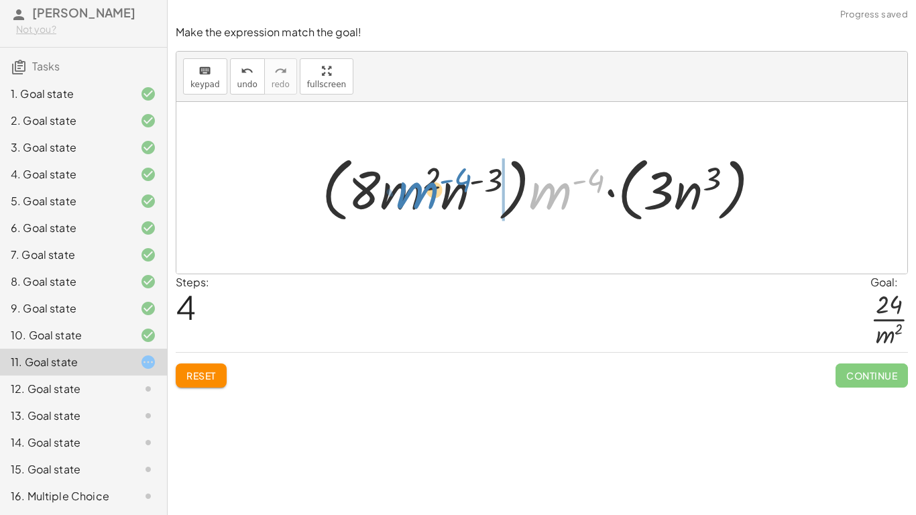
drag, startPoint x: 534, startPoint y: 186, endPoint x: 444, endPoint y: 188, distance: 89.9
click at [444, 188] on div at bounding box center [546, 188] width 463 height 77
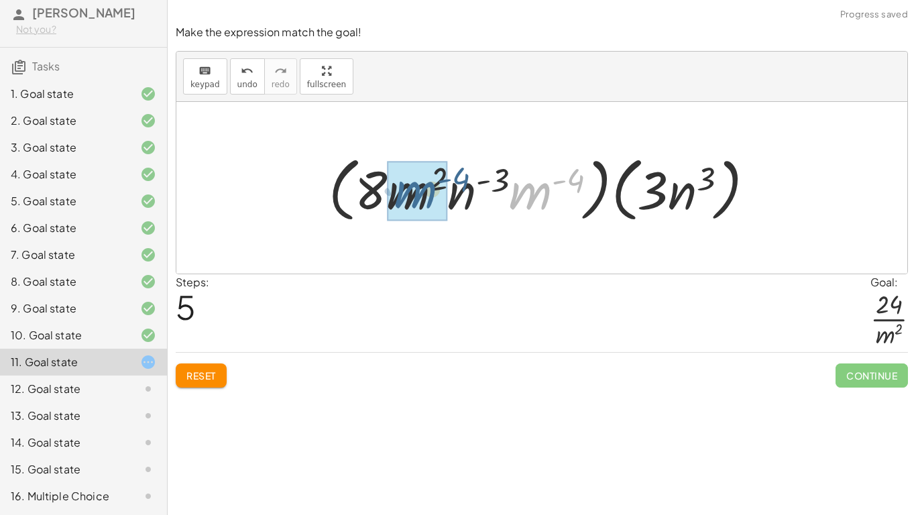
drag, startPoint x: 528, startPoint y: 198, endPoint x: 406, endPoint y: 194, distance: 122.7
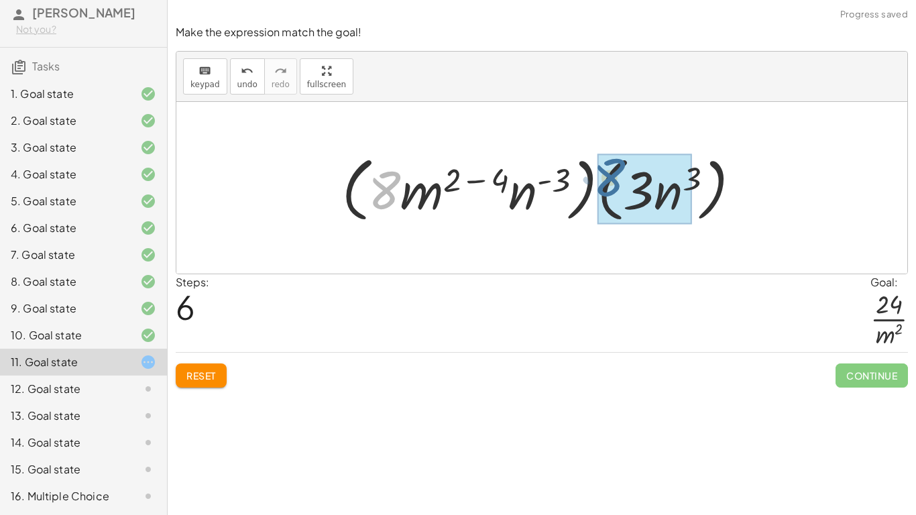
drag, startPoint x: 388, startPoint y: 190, endPoint x: 613, endPoint y: 177, distance: 226.3
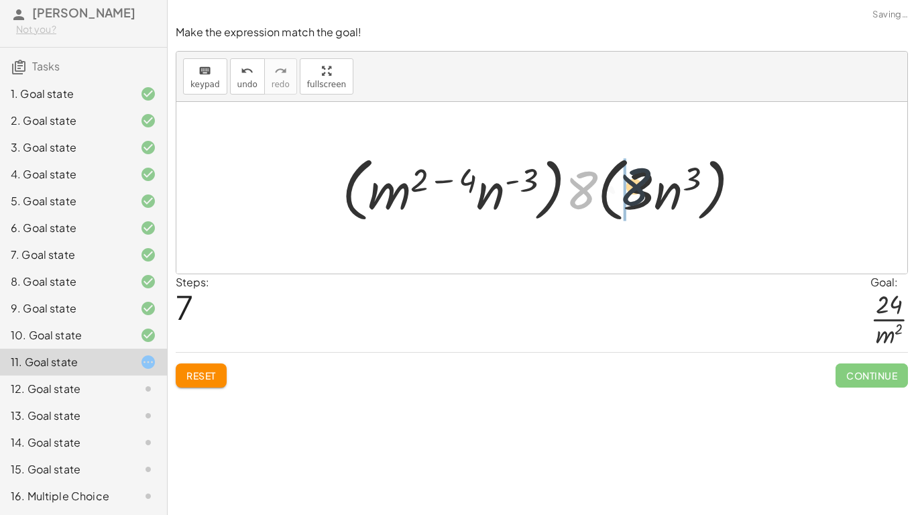
drag, startPoint x: 590, startPoint y: 182, endPoint x: 650, endPoint y: 179, distance: 59.7
click at [650, 179] on div at bounding box center [546, 188] width 423 height 77
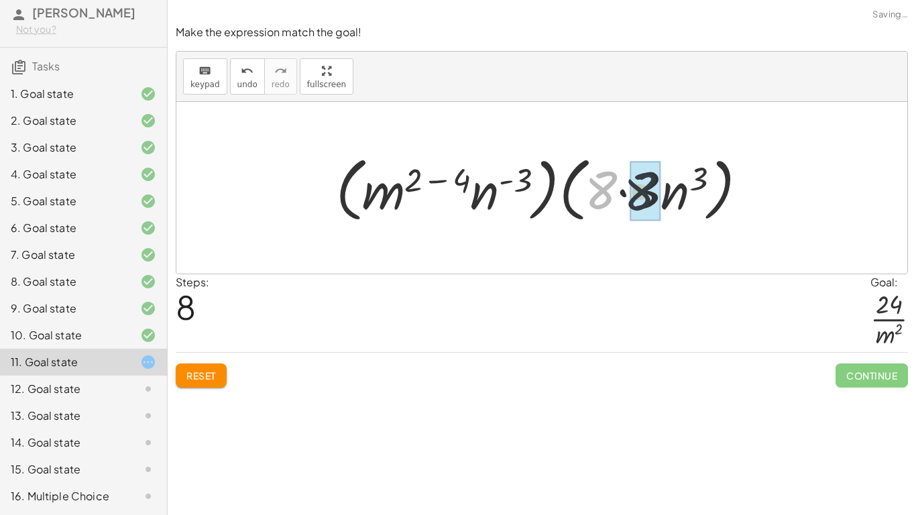
drag, startPoint x: 600, startPoint y: 181, endPoint x: 643, endPoint y: 182, distance: 42.9
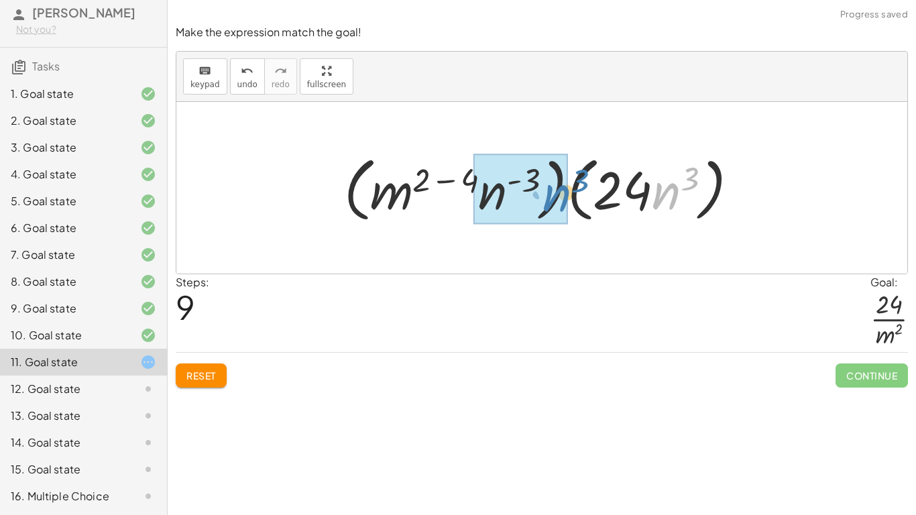
drag, startPoint x: 669, startPoint y: 190, endPoint x: 552, endPoint y: 191, distance: 116.7
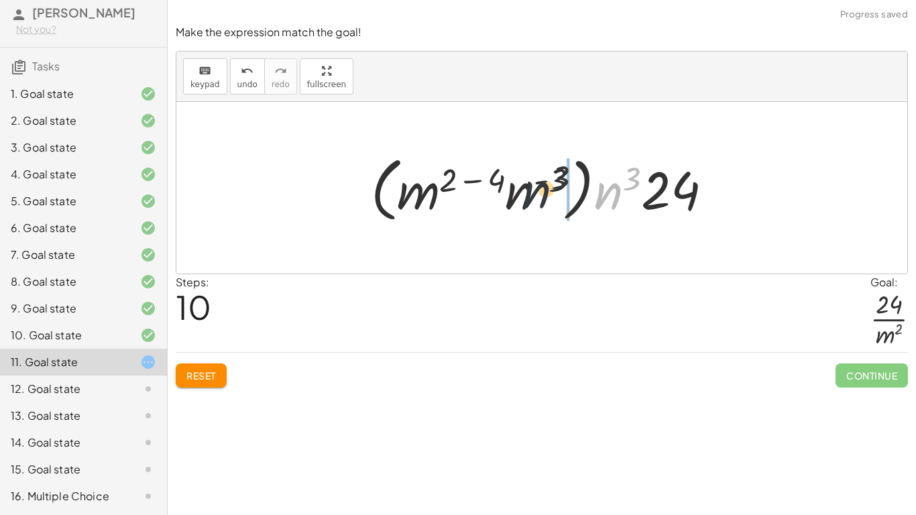
drag, startPoint x: 613, startPoint y: 194, endPoint x: 529, endPoint y: 192, distance: 83.8
click at [529, 192] on div at bounding box center [547, 188] width 366 height 77
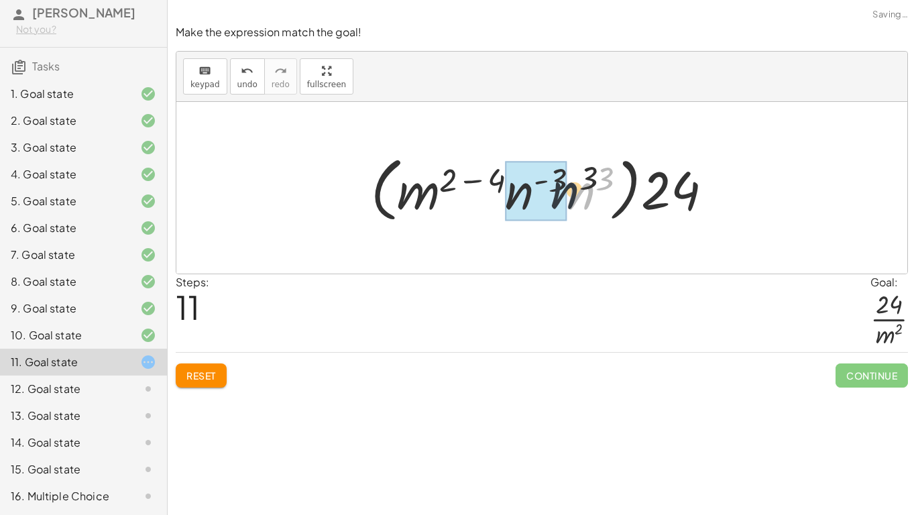
drag, startPoint x: 575, startPoint y: 198, endPoint x: 542, endPoint y: 197, distance: 32.9
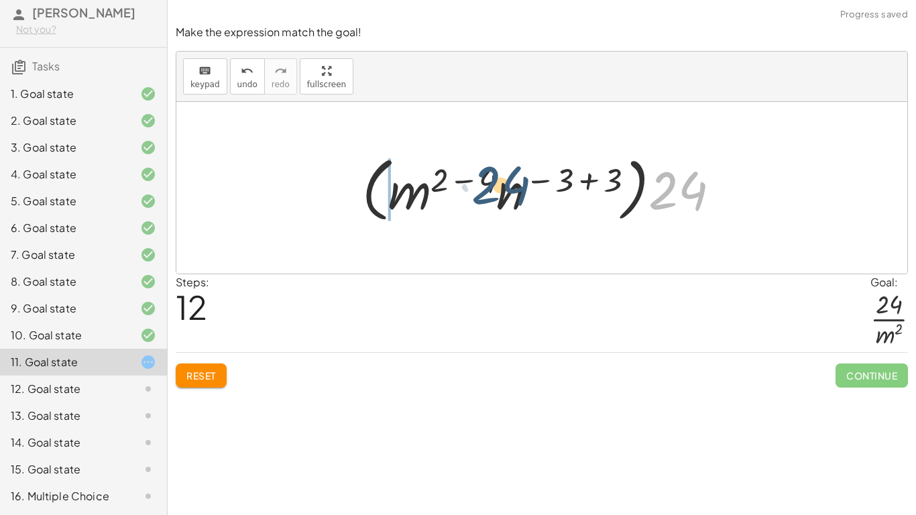
drag, startPoint x: 697, startPoint y: 197, endPoint x: 508, endPoint y: 191, distance: 189.2
click at [508, 191] on div at bounding box center [546, 188] width 383 height 77
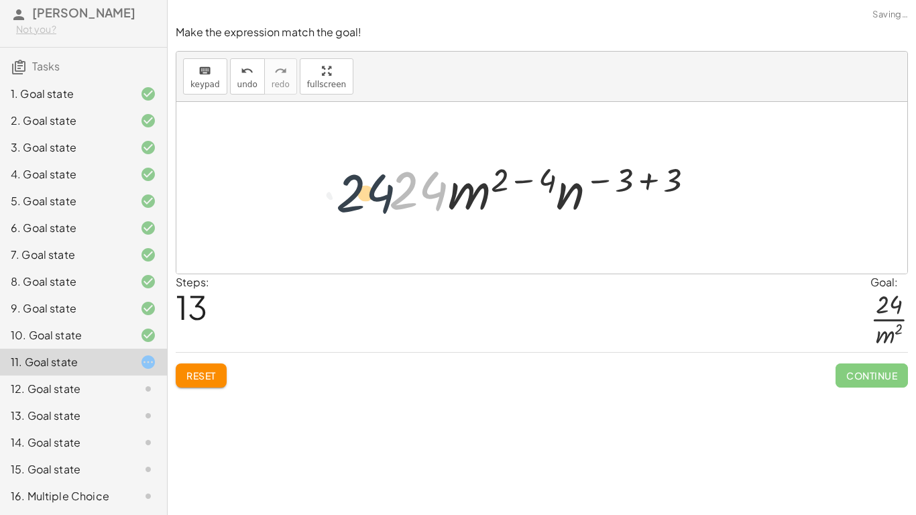
drag, startPoint x: 413, startPoint y: 194, endPoint x: 357, endPoint y: 192, distance: 55.7
